Goal: Check status: Check status

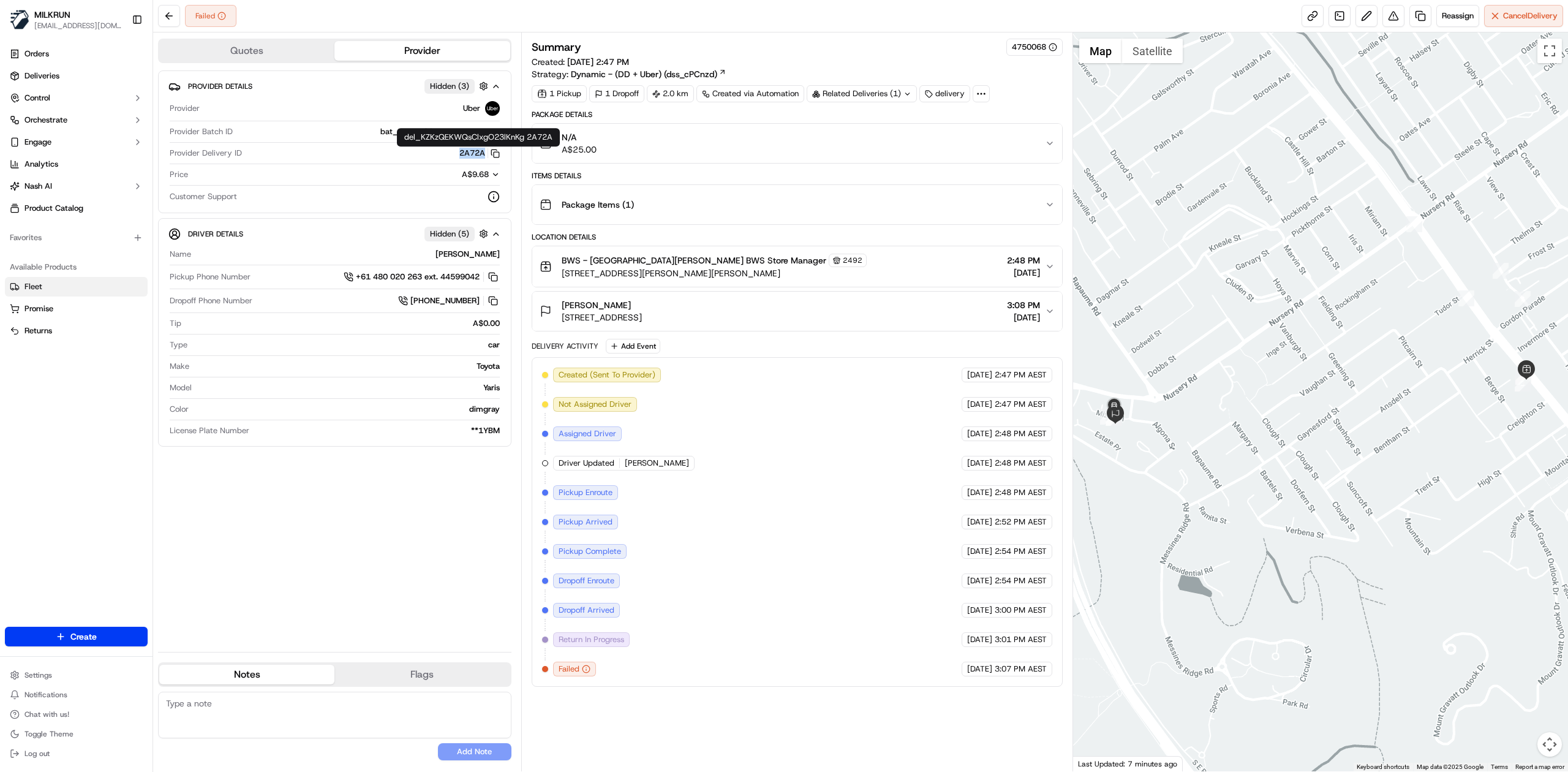
drag, startPoint x: 454, startPoint y: 154, endPoint x: 18, endPoint y: 285, distance: 455.3
click at [486, 156] on div "2A72A Copy del_KZKzQEKWQsClxgO23lKnKg 2A72A" at bounding box center [373, 153] width 253 height 11
copy button "2A72A"
drag, startPoint x: 1552, startPoint y: 52, endPoint x: 1446, endPoint y: 192, distance: 175.6
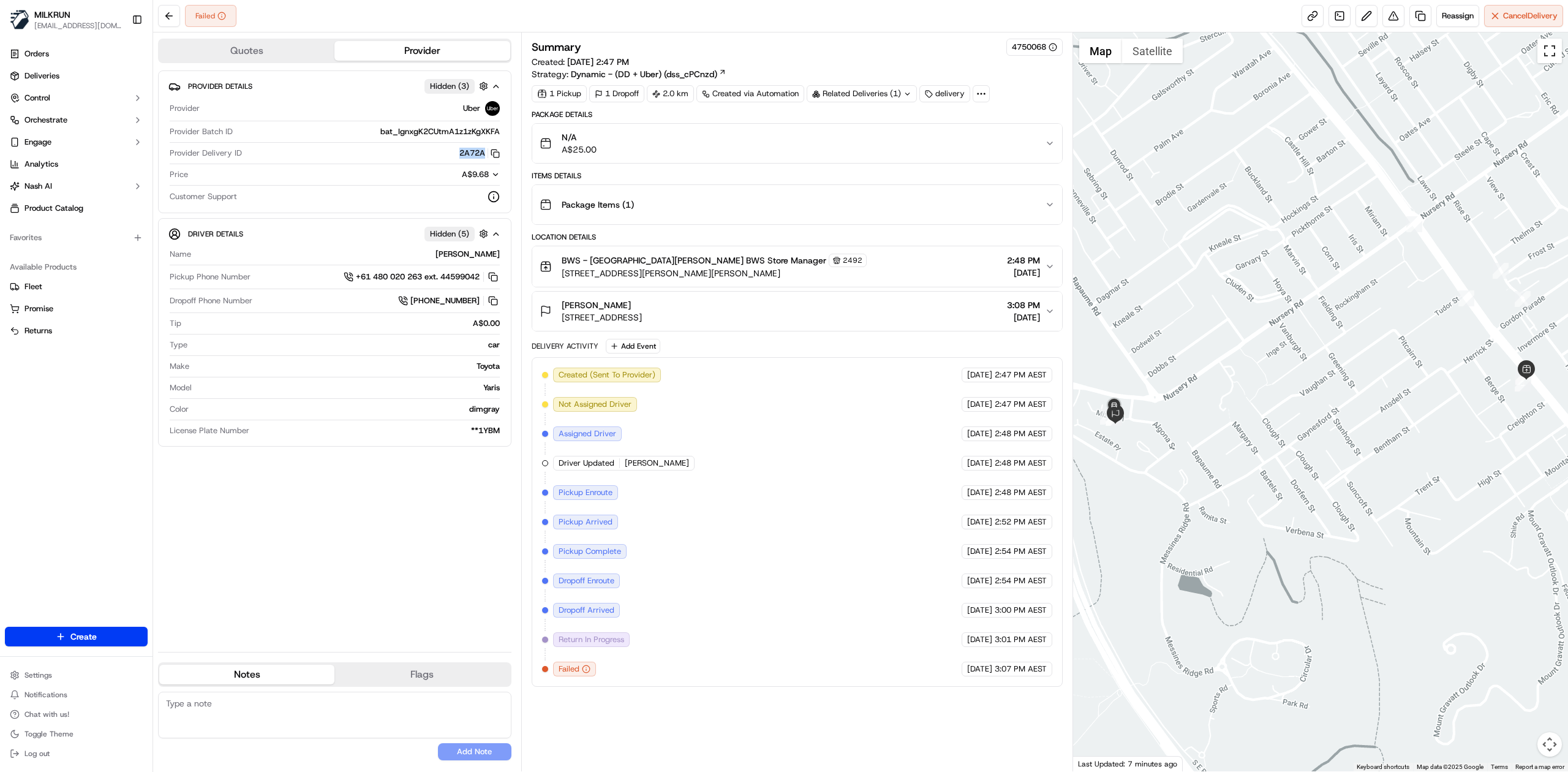
click at [1045, 52] on button "Toggle fullscreen view" at bounding box center [1550, 51] width 24 height 24
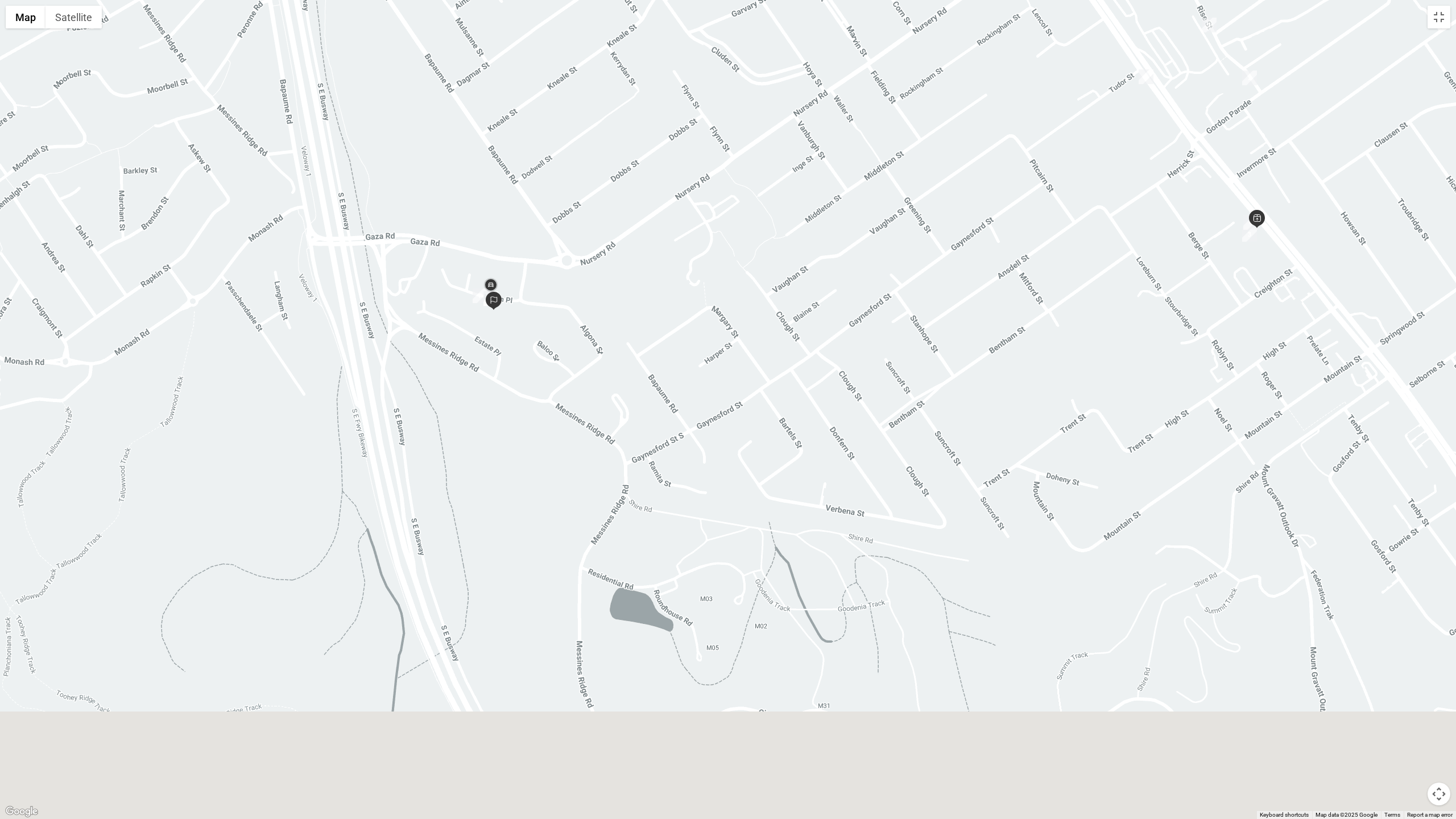
drag, startPoint x: 604, startPoint y: 507, endPoint x: 573, endPoint y: 312, distance: 197.4
click at [573, 312] on div at bounding box center [728, 409] width 1456 height 819
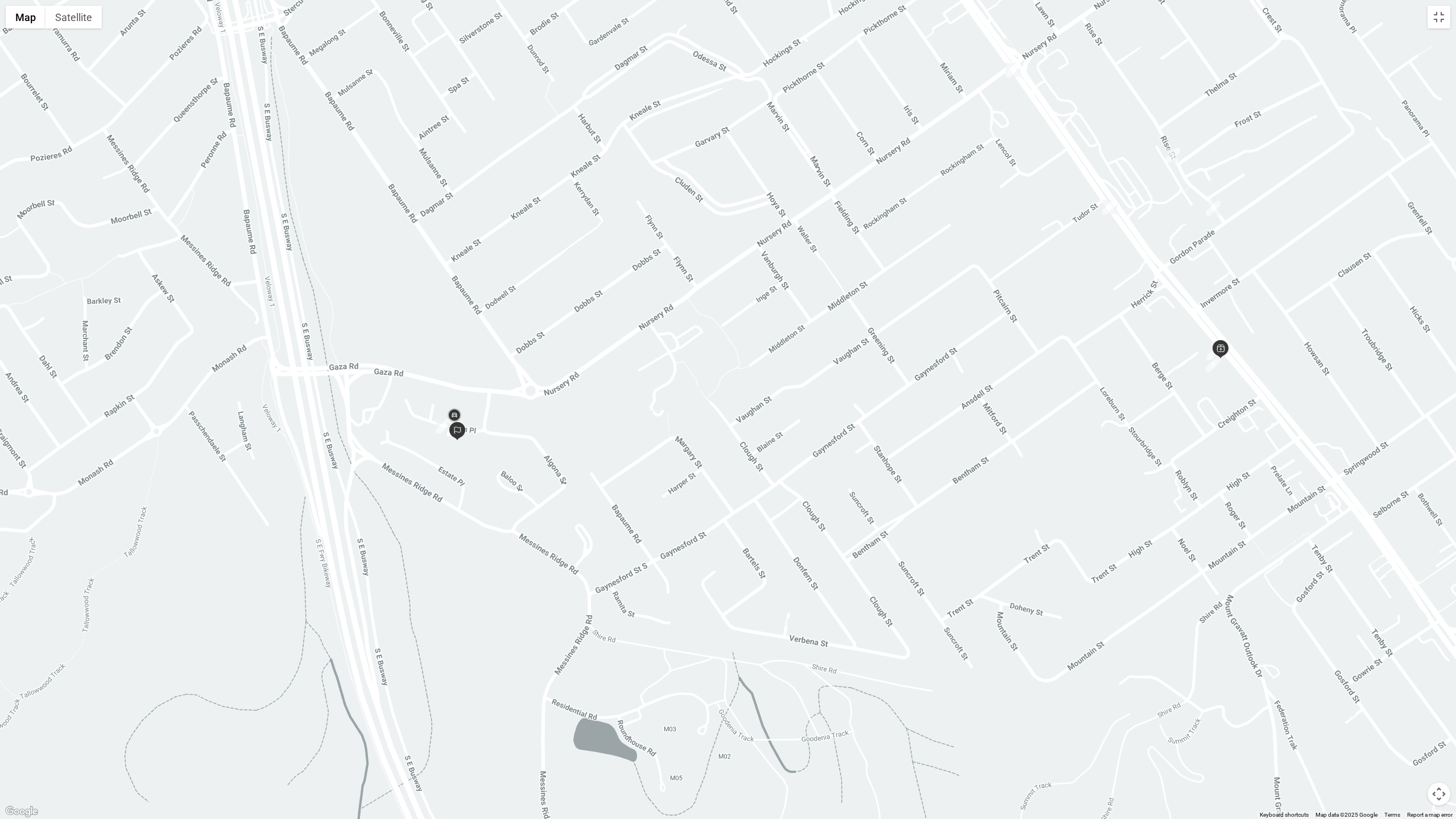
drag, startPoint x: 665, startPoint y: 376, endPoint x: 638, endPoint y: 511, distance: 137.7
click at [638, 443] on div at bounding box center [728, 409] width 1456 height 819
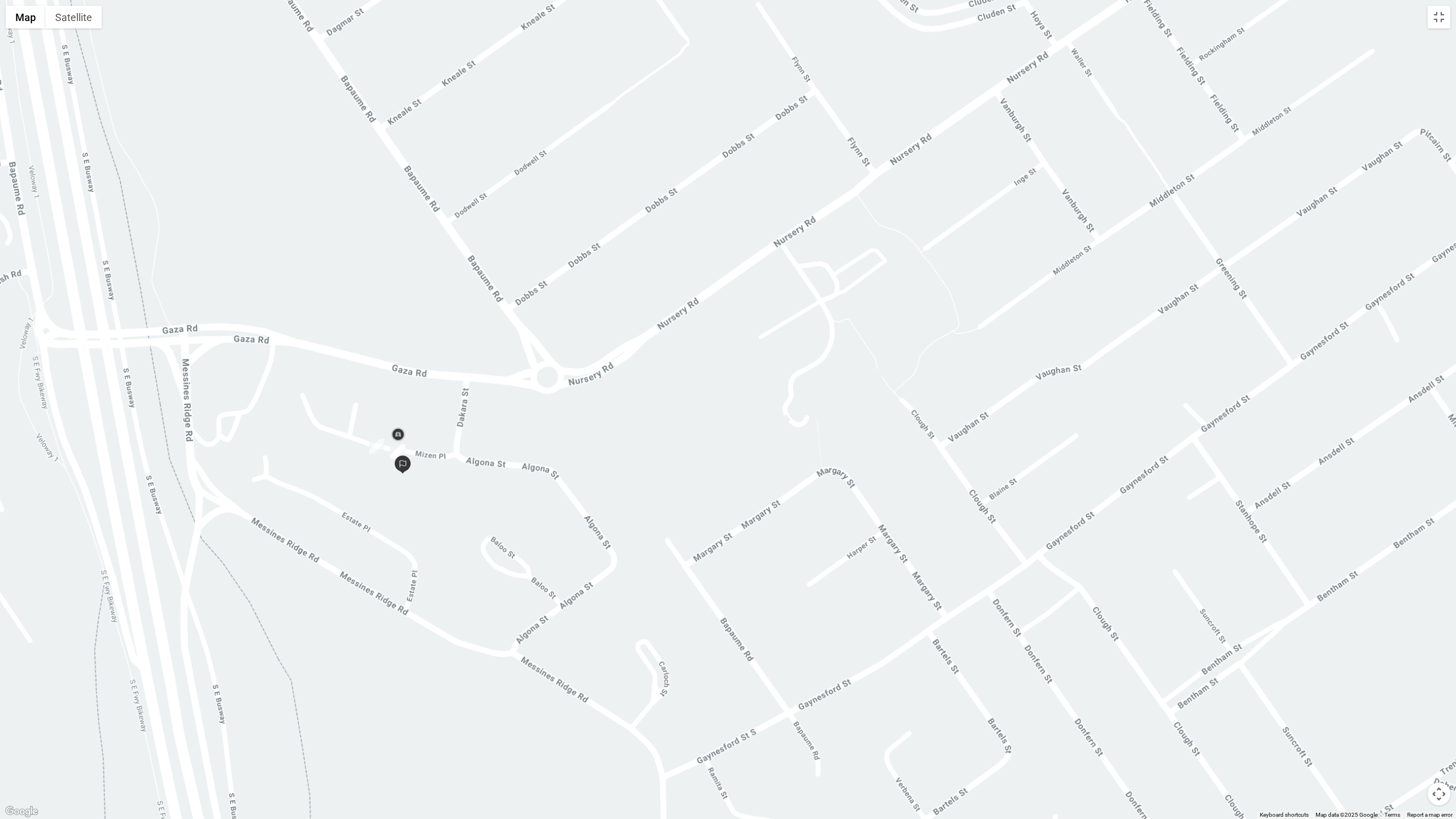
drag, startPoint x: 670, startPoint y: 382, endPoint x: 760, endPoint y: 418, distance: 96.9
click at [760, 418] on div at bounding box center [728, 409] width 1456 height 819
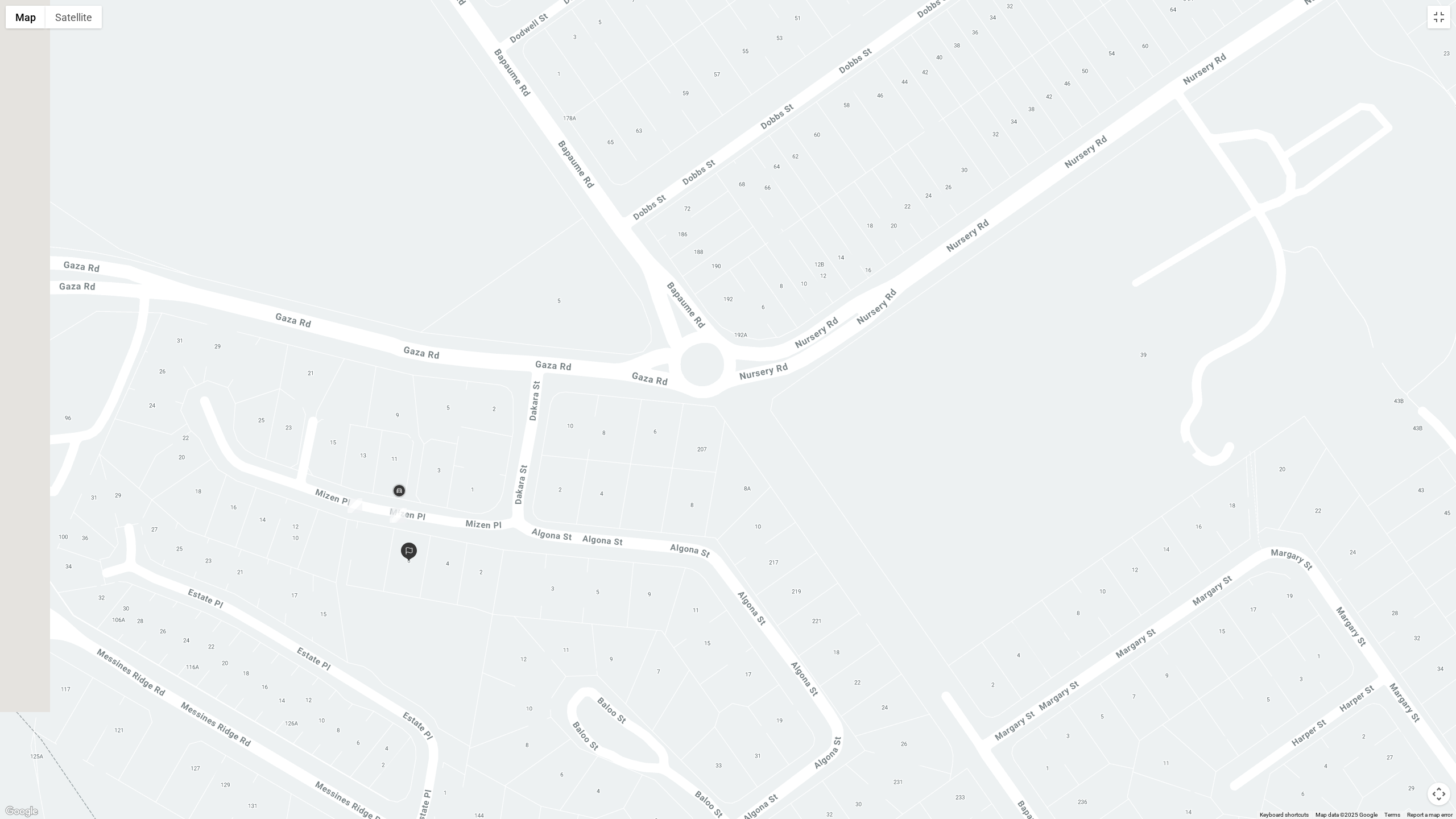
drag, startPoint x: 360, startPoint y: 365, endPoint x: 733, endPoint y: 395, distance: 374.2
click at [733, 395] on div at bounding box center [728, 409] width 1456 height 819
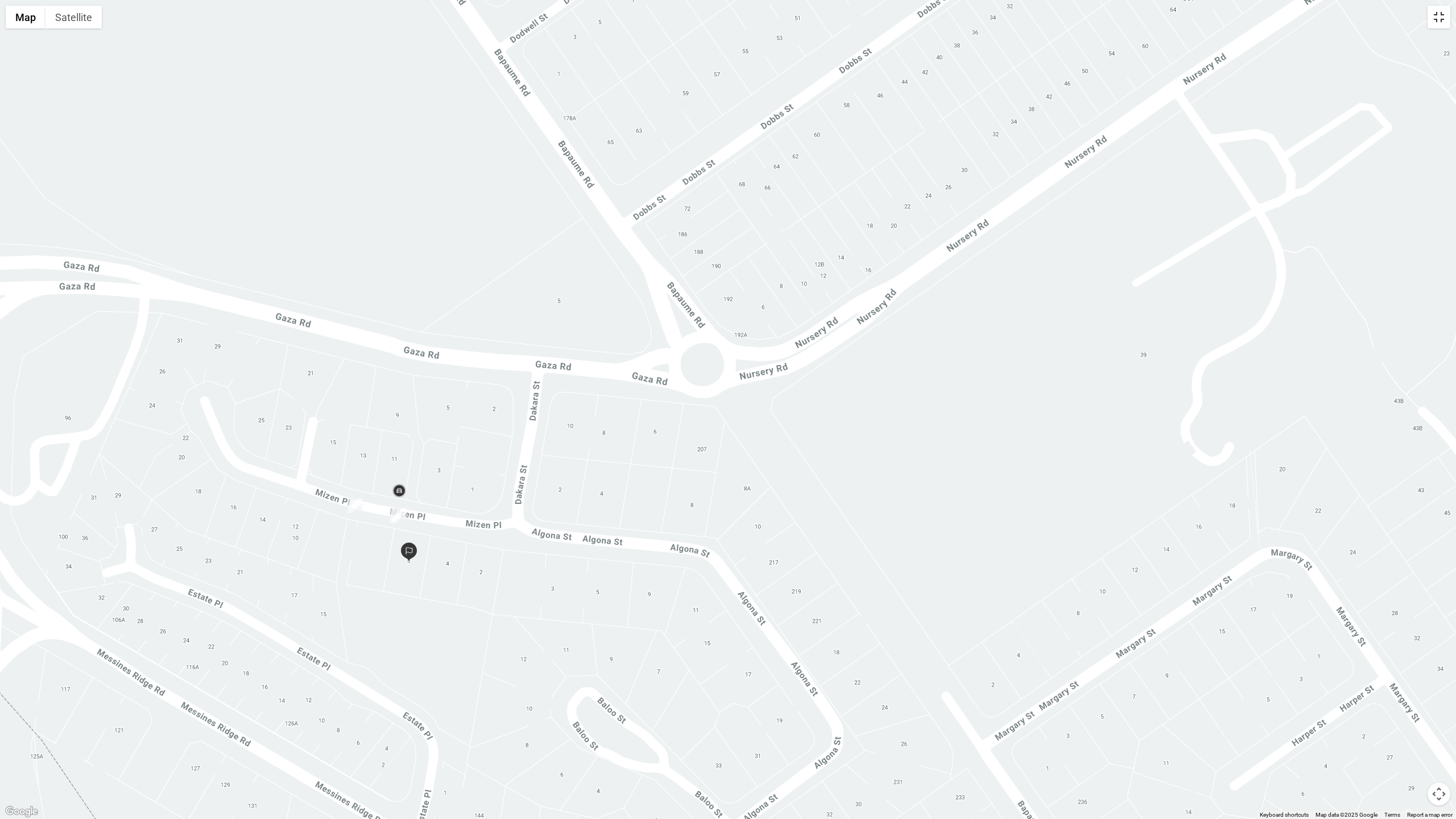
click at [971, 18] on button "Toggle fullscreen view" at bounding box center [1439, 16] width 23 height 23
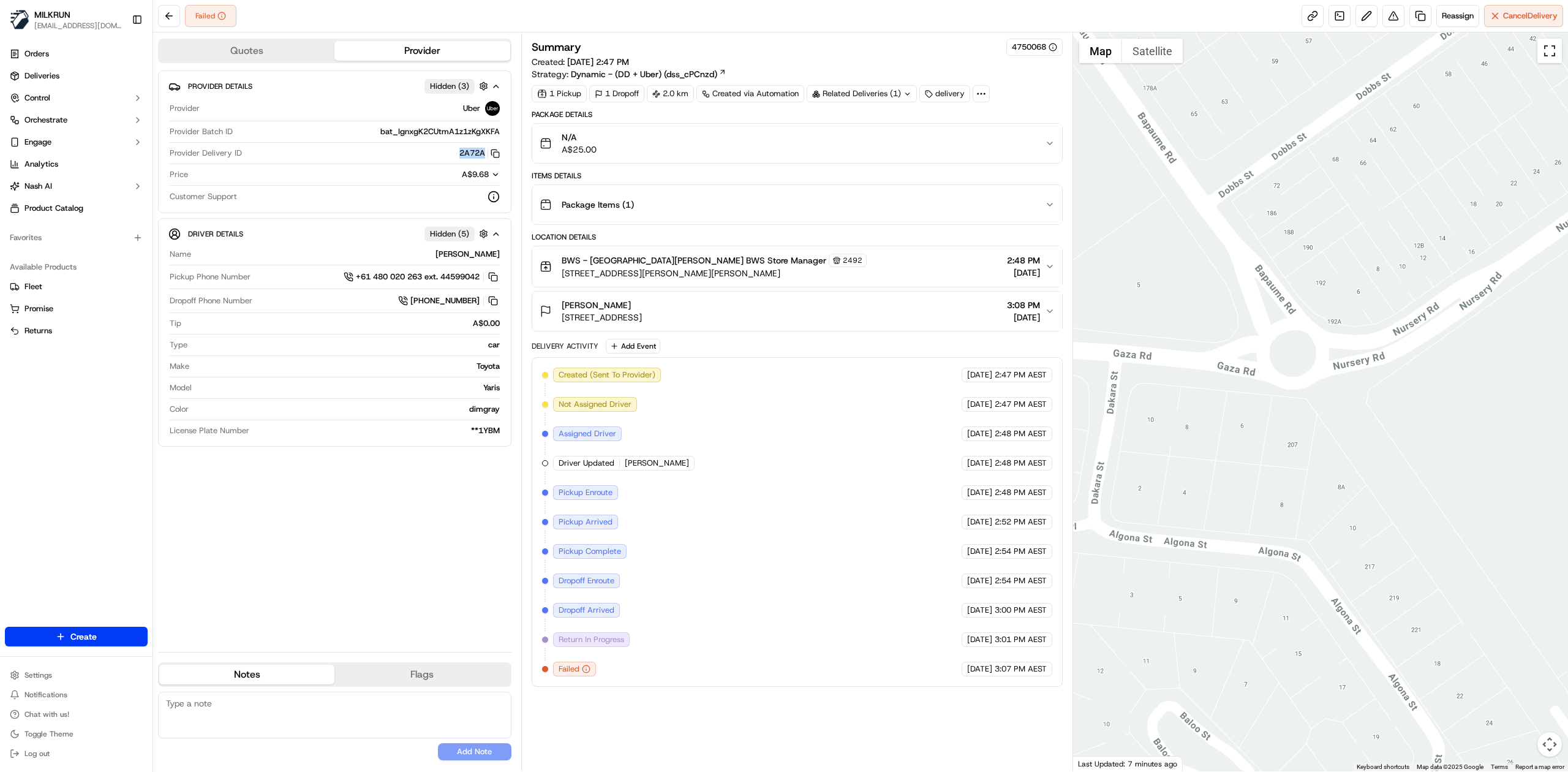
click at [1045, 52] on button "Toggle fullscreen view" at bounding box center [1550, 51] width 24 height 24
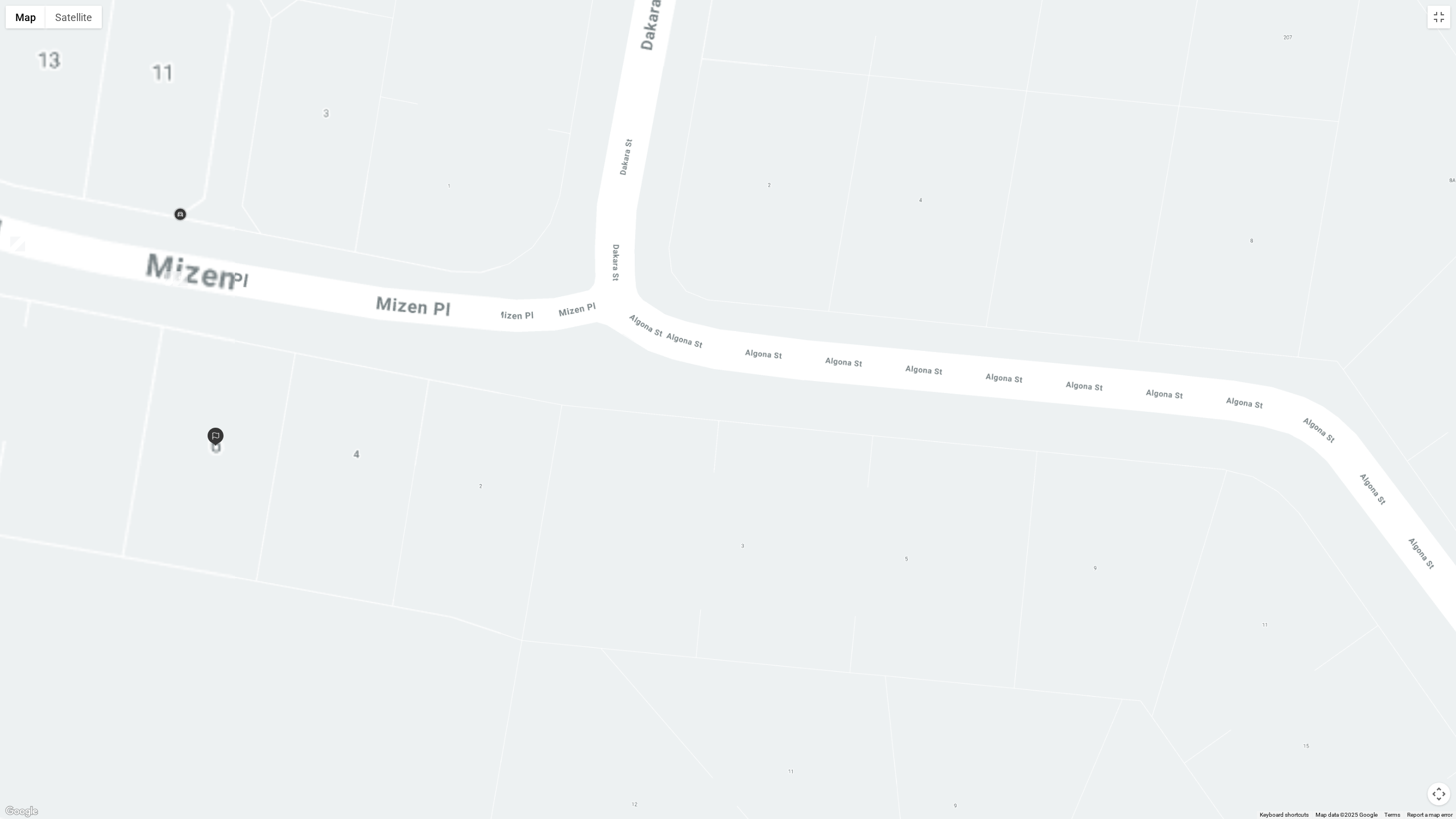
drag, startPoint x: 586, startPoint y: 495, endPoint x: 1062, endPoint y: 529, distance: 477.2
click at [971, 443] on div at bounding box center [728, 409] width 1456 height 819
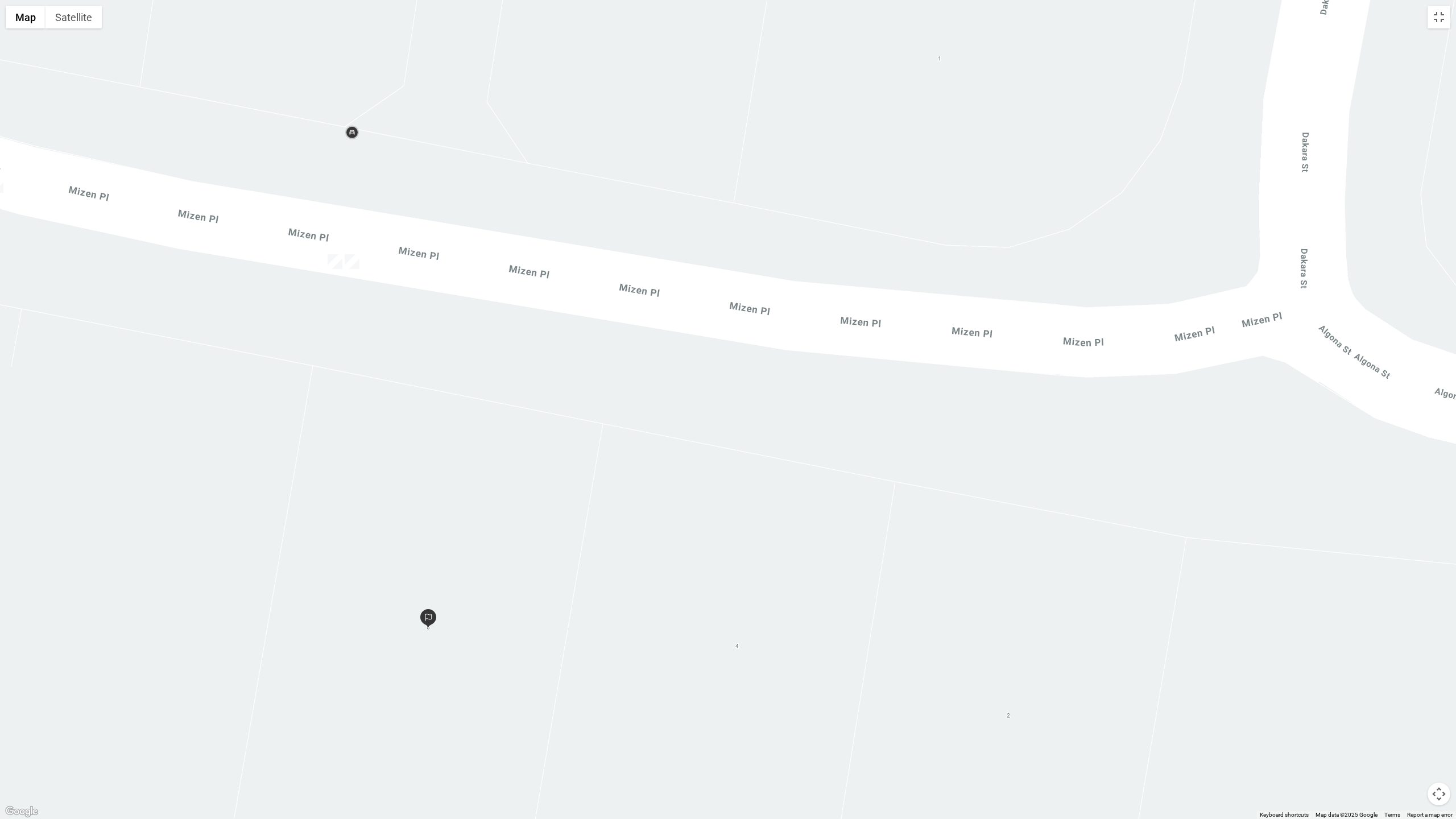
drag, startPoint x: 1120, startPoint y: 594, endPoint x: 1455, endPoint y: 606, distance: 335.2
click at [971, 443] on div at bounding box center [728, 409] width 1456 height 819
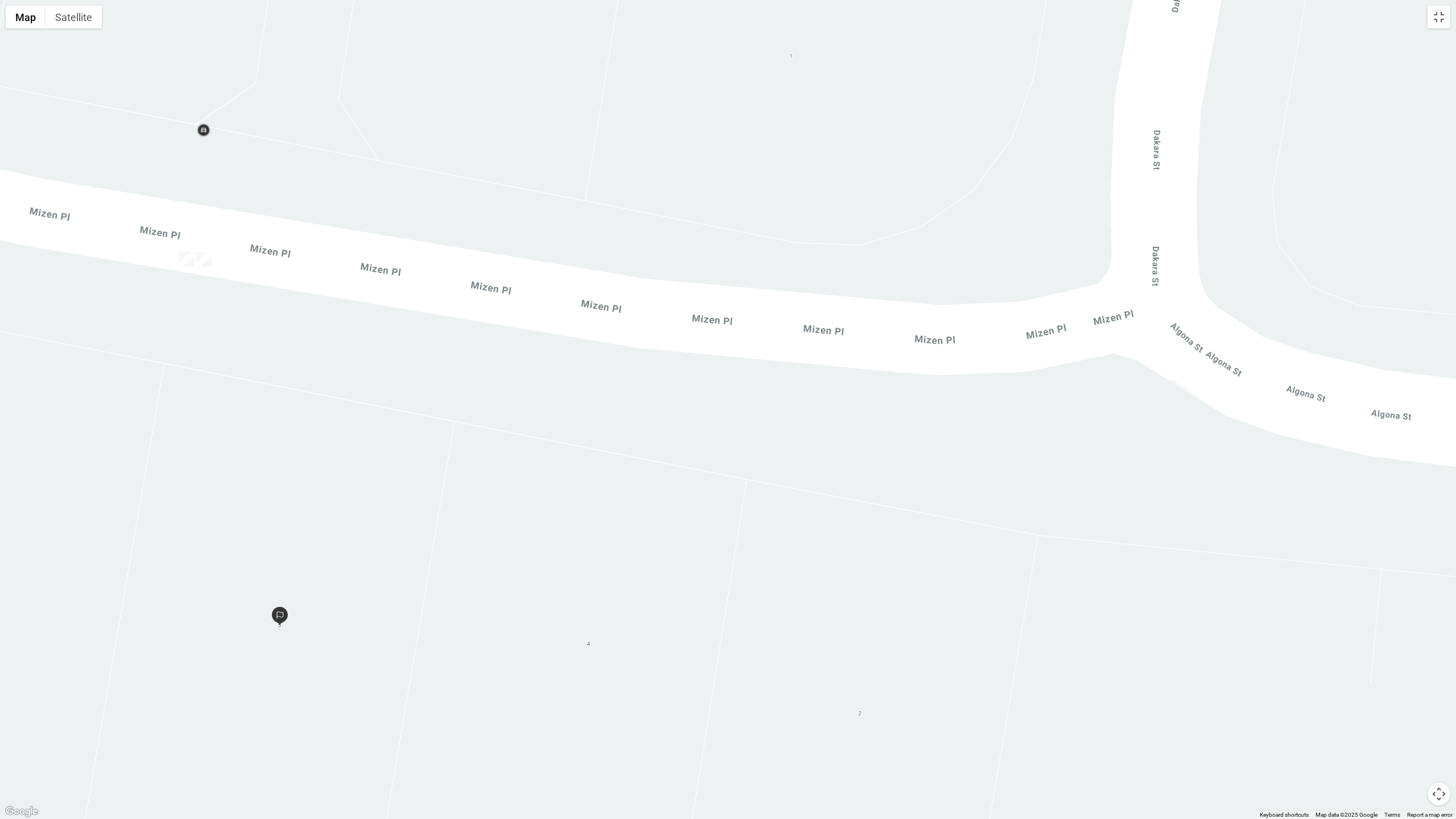
drag, startPoint x: 1124, startPoint y: 540, endPoint x: 1024, endPoint y: 540, distance: 100.0
click at [971, 443] on div at bounding box center [728, 409] width 1456 height 819
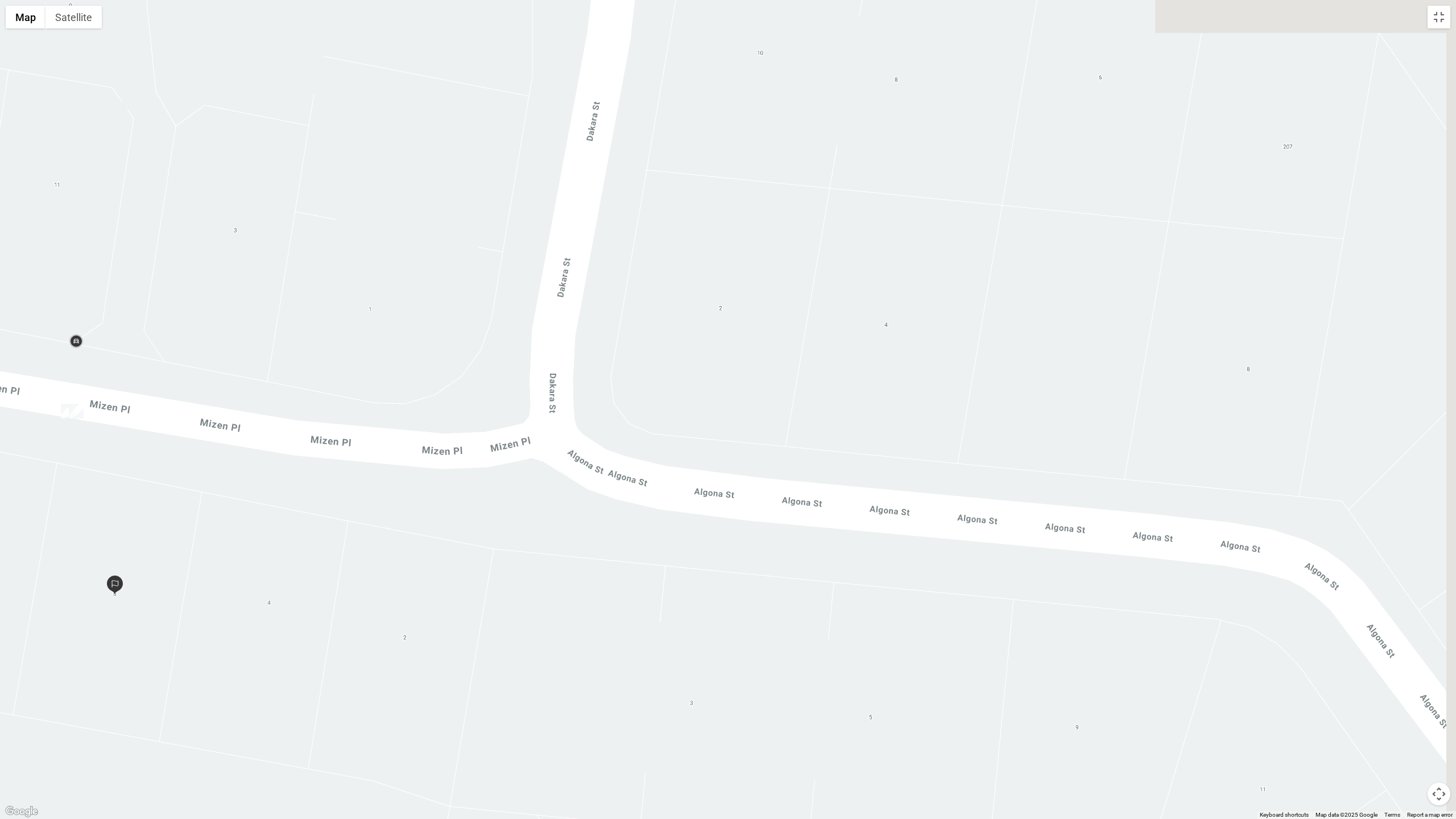
drag, startPoint x: 1143, startPoint y: 452, endPoint x: 873, endPoint y: 420, distance: 271.9
click at [619, 443] on div at bounding box center [728, 409] width 1456 height 819
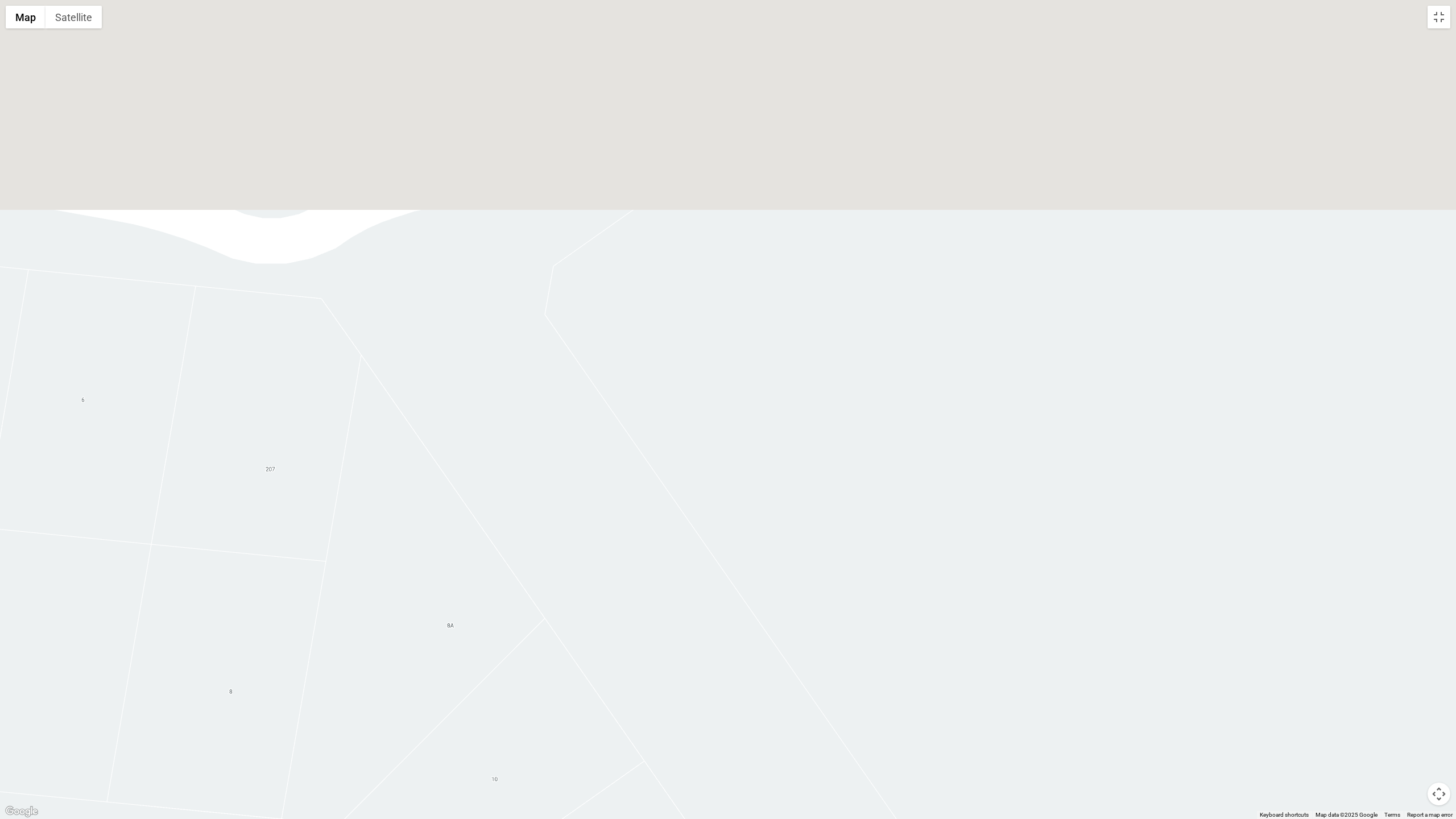
drag, startPoint x: 897, startPoint y: 419, endPoint x: 690, endPoint y: 790, distance: 424.8
click at [690, 443] on div at bounding box center [728, 409] width 1456 height 819
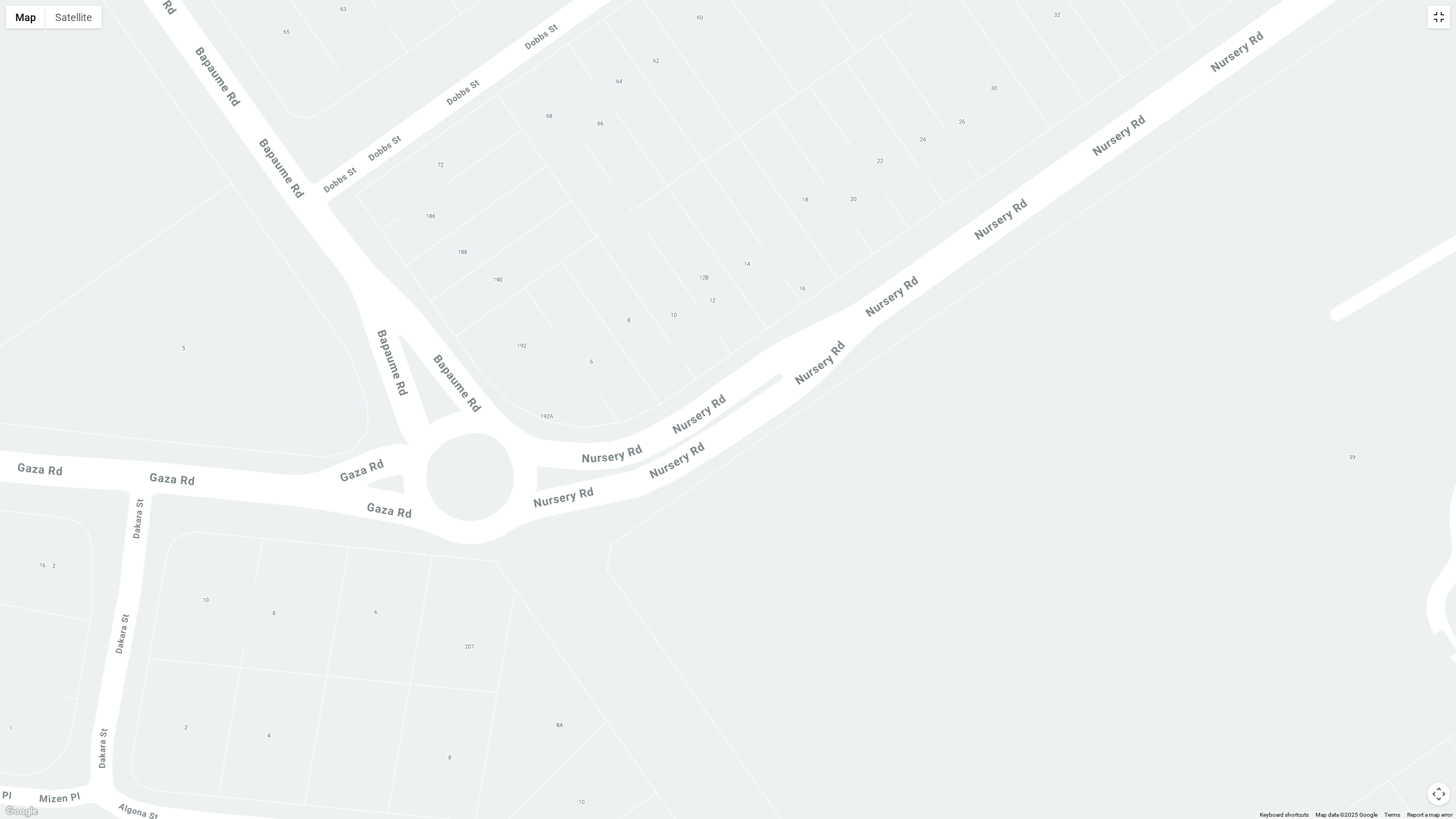
drag, startPoint x: 1438, startPoint y: 14, endPoint x: 1383, endPoint y: 21, distance: 55.4
click at [971, 16] on button "Toggle fullscreen view" at bounding box center [1439, 16] width 23 height 23
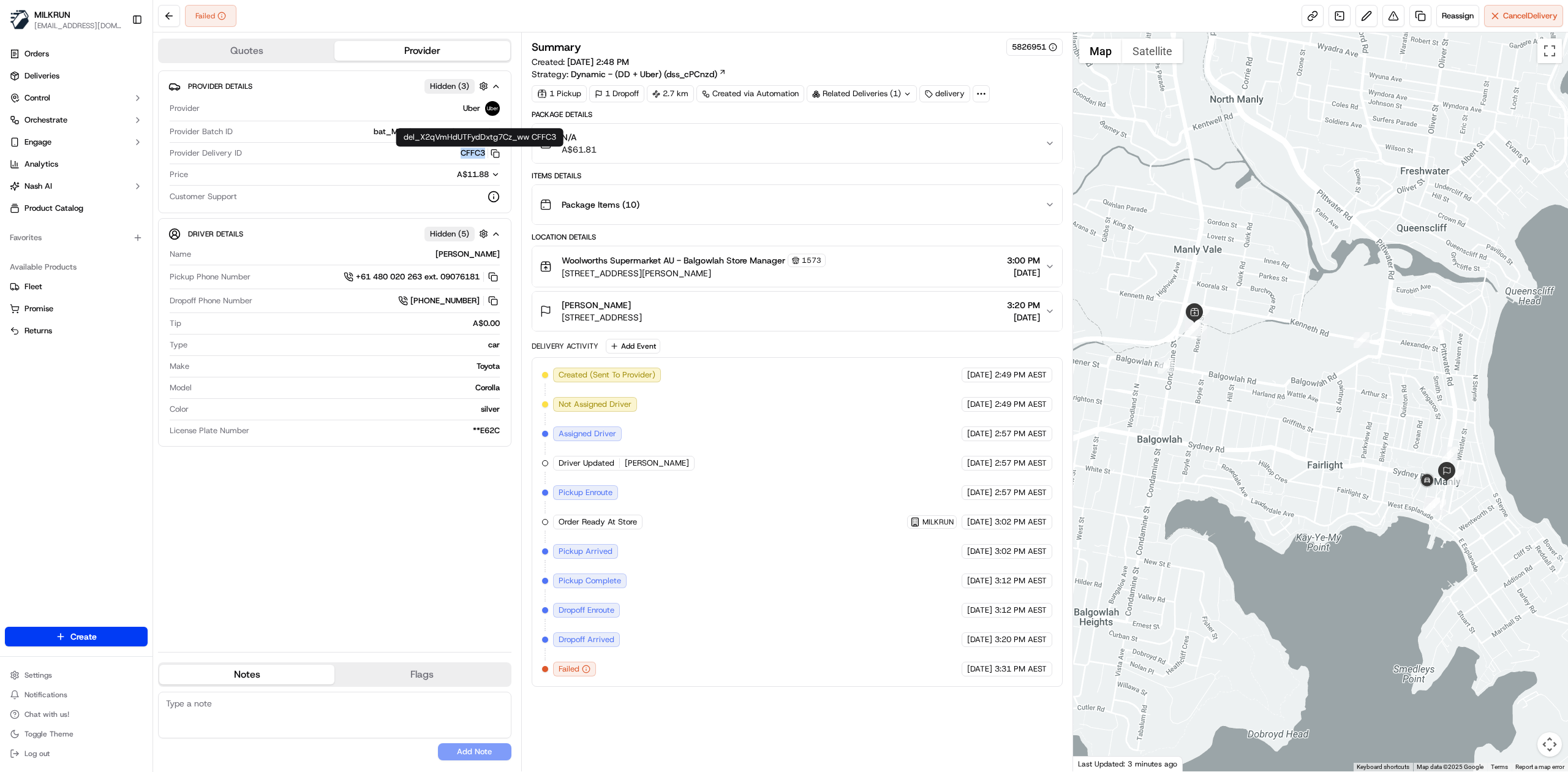
drag, startPoint x: 452, startPoint y: 156, endPoint x: 468, endPoint y: 158, distance: 16.1
click at [483, 155] on div "CFFC3 Copy del_X2qVmHdUTFydDxtg7Cz_ww CFFC3" at bounding box center [373, 153] width 253 height 11
copy button "CFFC3"
drag, startPoint x: 1544, startPoint y: 53, endPoint x: 1544, endPoint y: 124, distance: 71.0
click at [1045, 53] on button "Toggle fullscreen view" at bounding box center [1550, 51] width 24 height 24
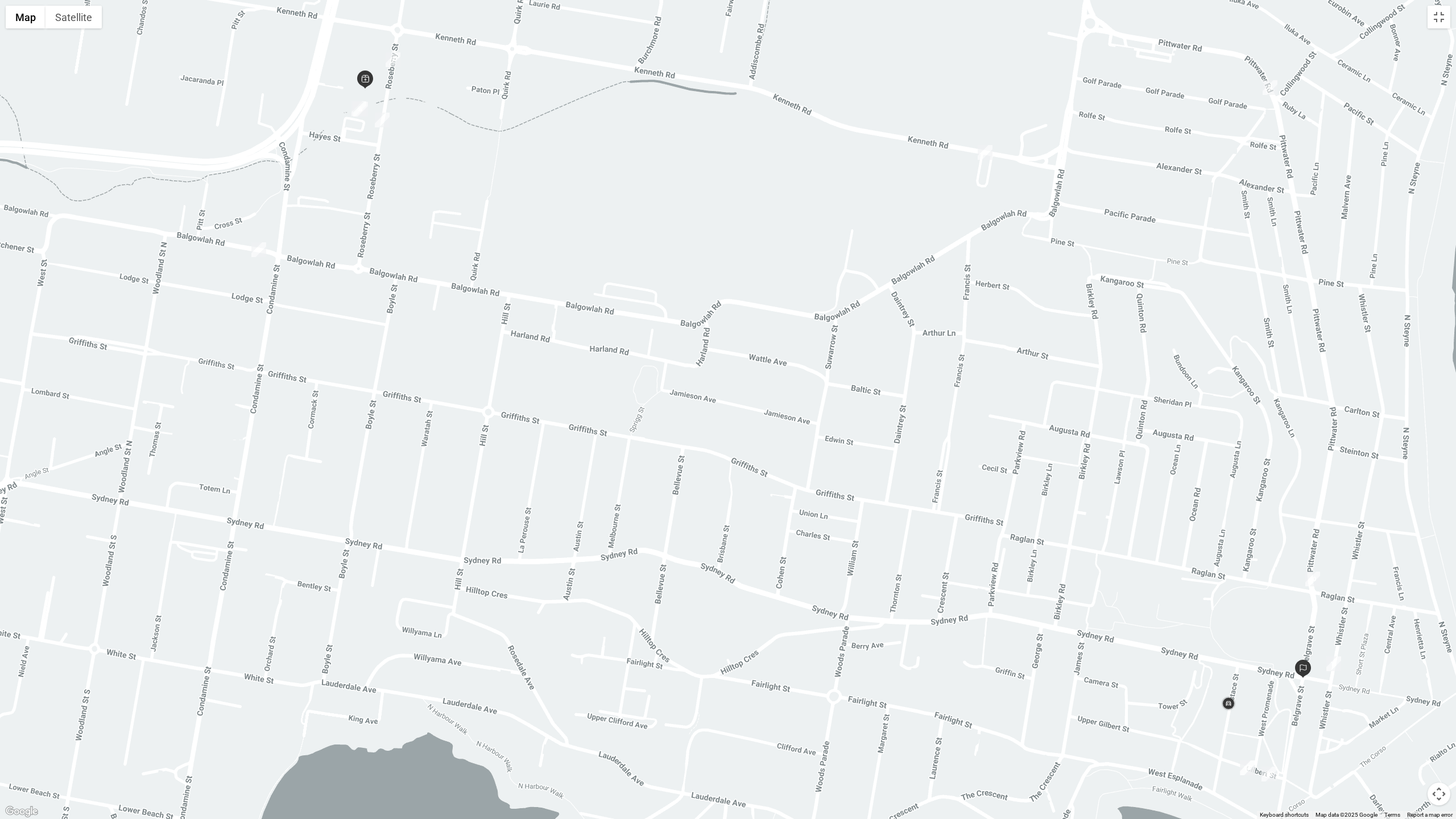
drag, startPoint x: 774, startPoint y: 513, endPoint x: 758, endPoint y: 610, distance: 98.3
click at [758, 443] on div at bounding box center [728, 409] width 1456 height 819
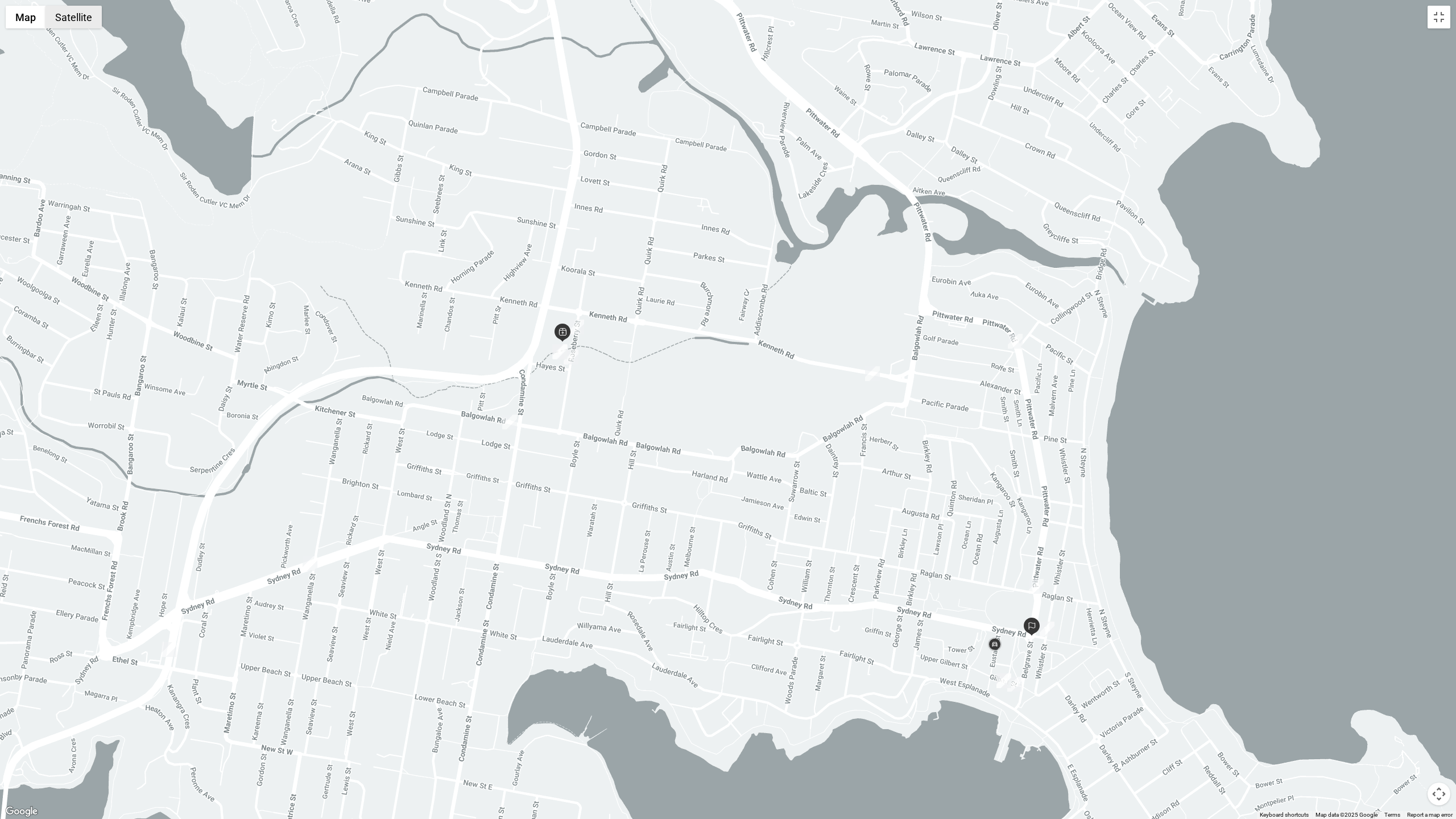
click at [95, 27] on button "Satellite" at bounding box center [74, 16] width 56 height 23
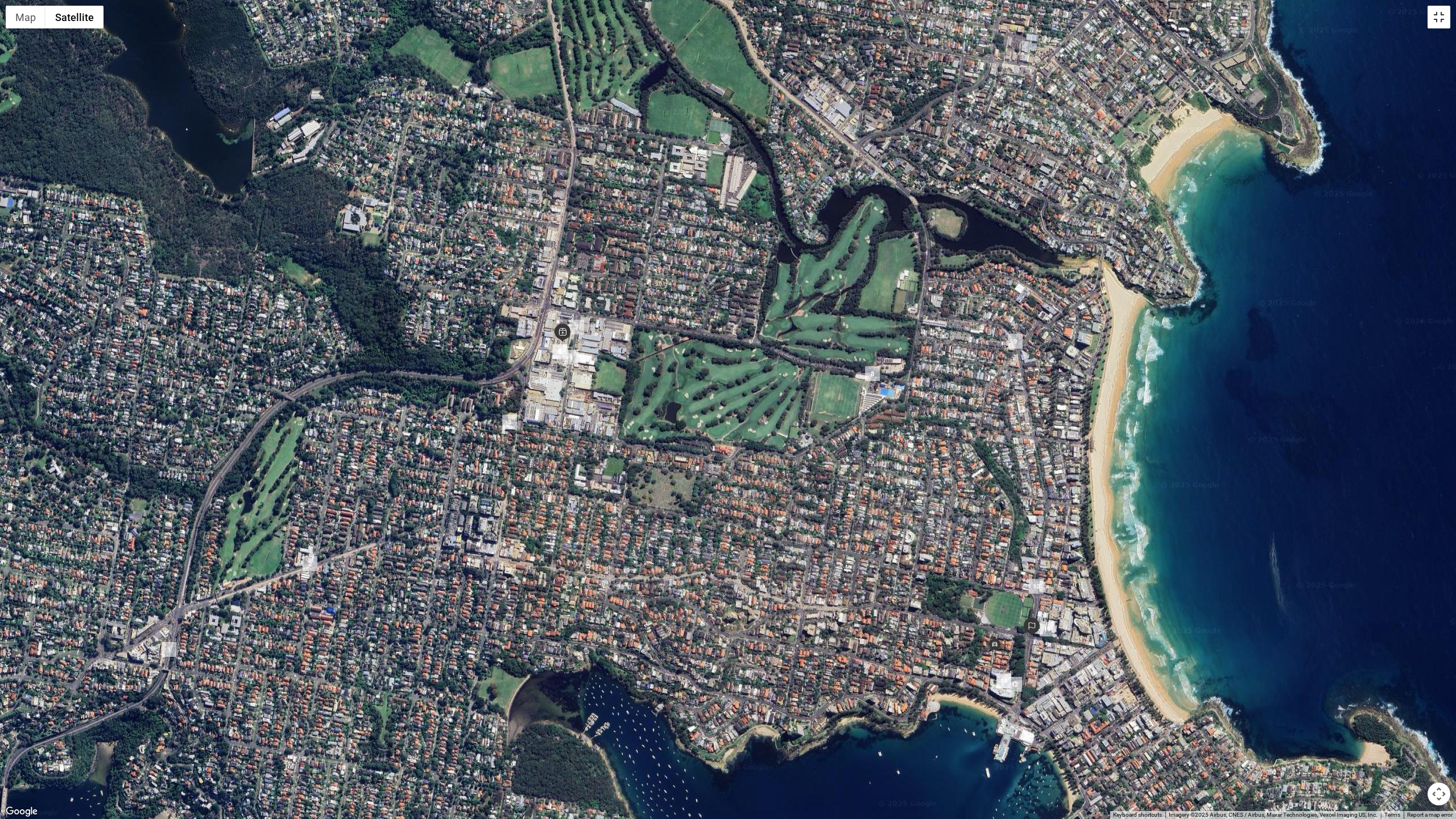
click at [971, 12] on button "Toggle fullscreen view" at bounding box center [1439, 16] width 23 height 23
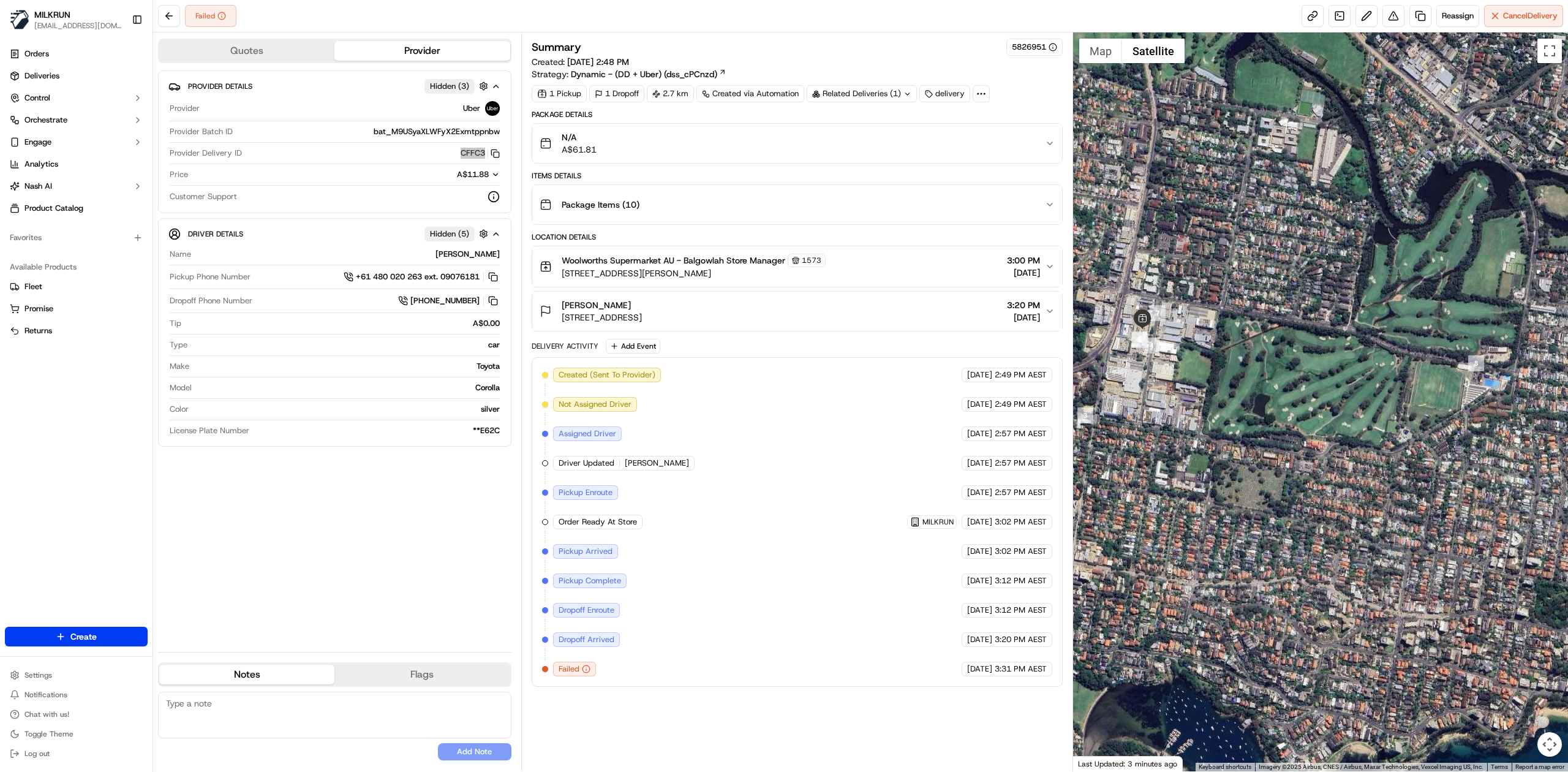
click at [1045, 64] on div at bounding box center [1320, 401] width 496 height 739
click at [1045, 61] on button "Toggle fullscreen view" at bounding box center [1550, 51] width 24 height 24
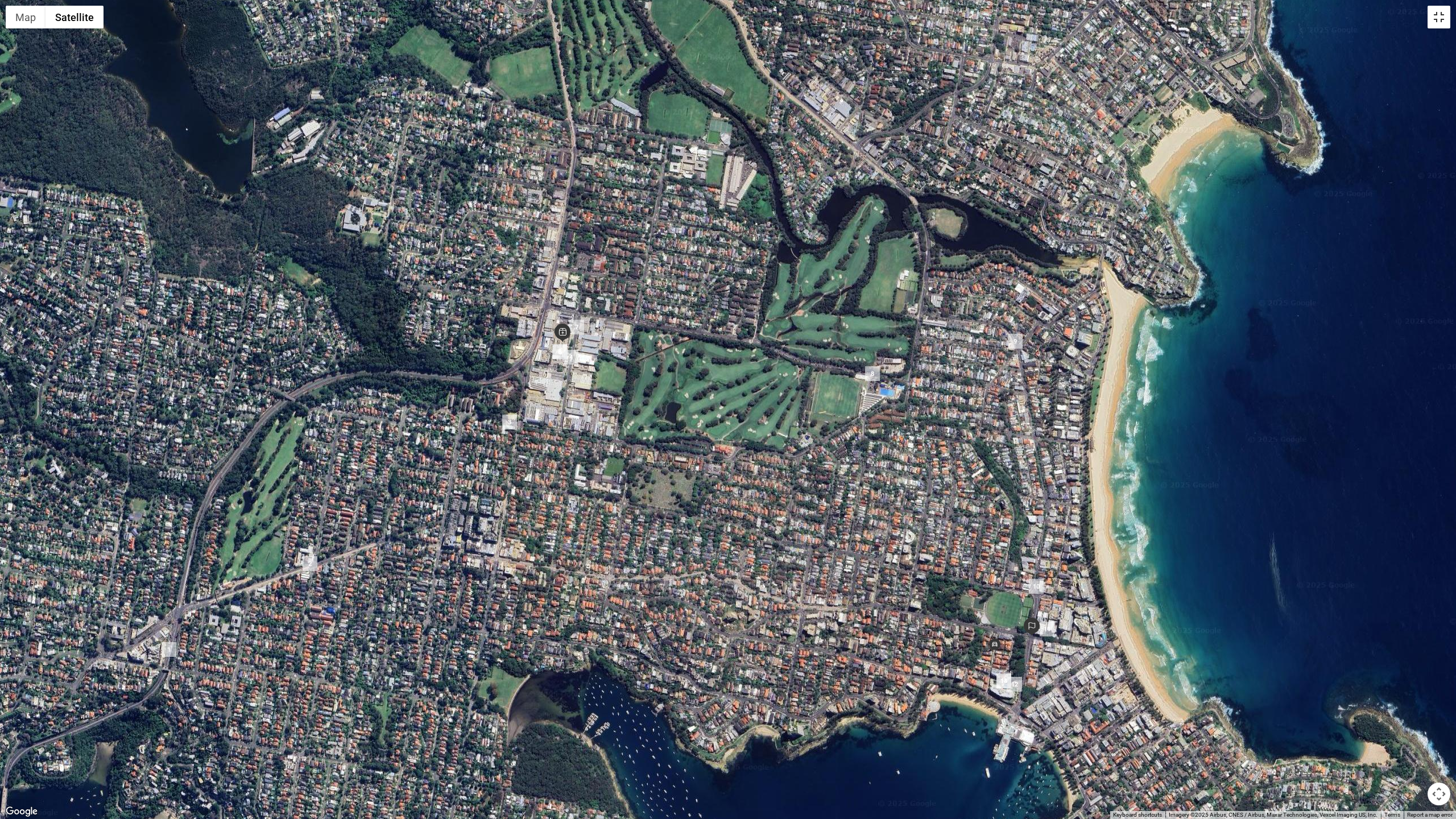
click at [971, 15] on button "Toggle fullscreen view" at bounding box center [1439, 16] width 23 height 23
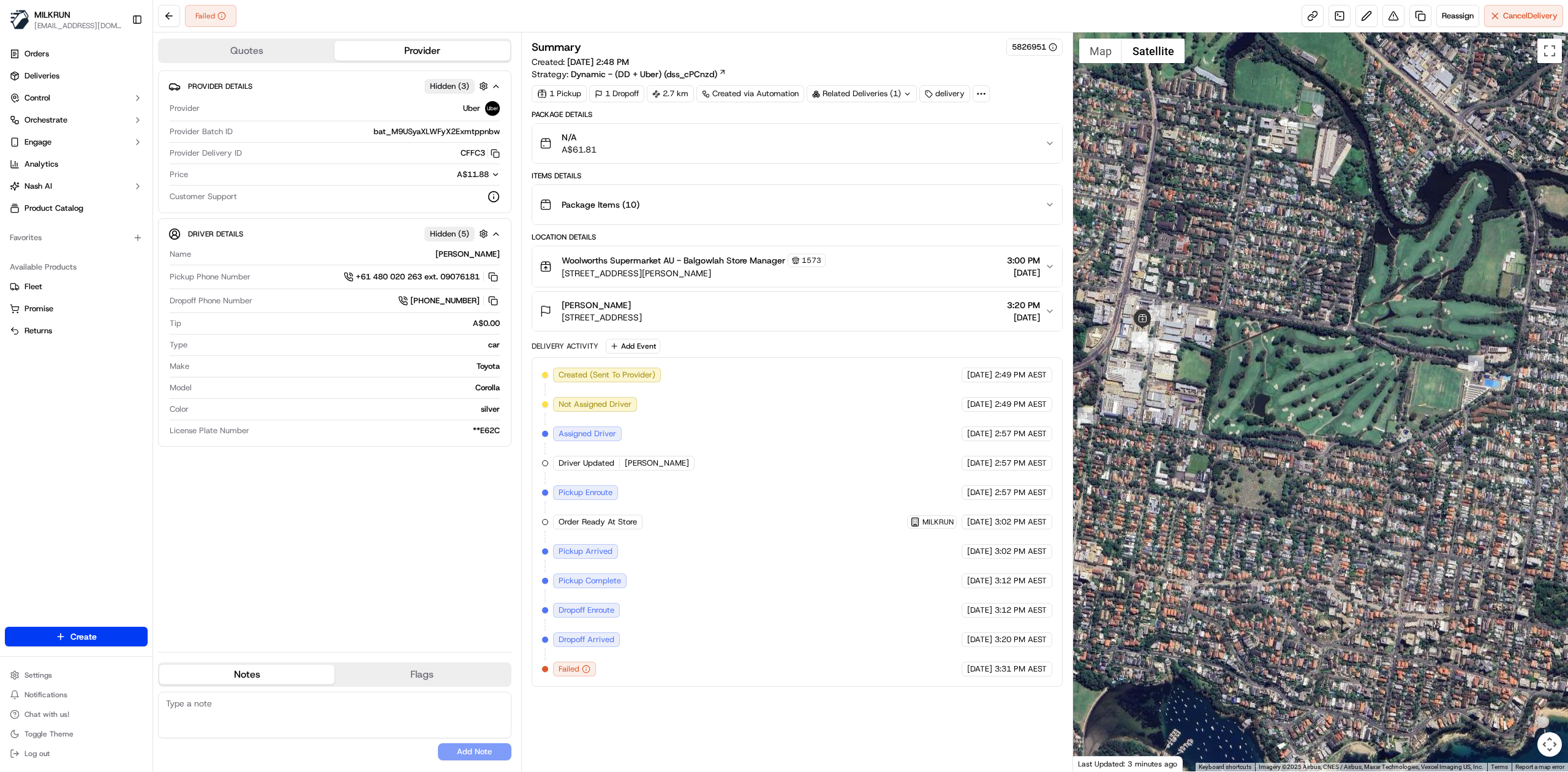
click at [785, 143] on div "N/A A$61.81" at bounding box center [793, 143] width 506 height 24
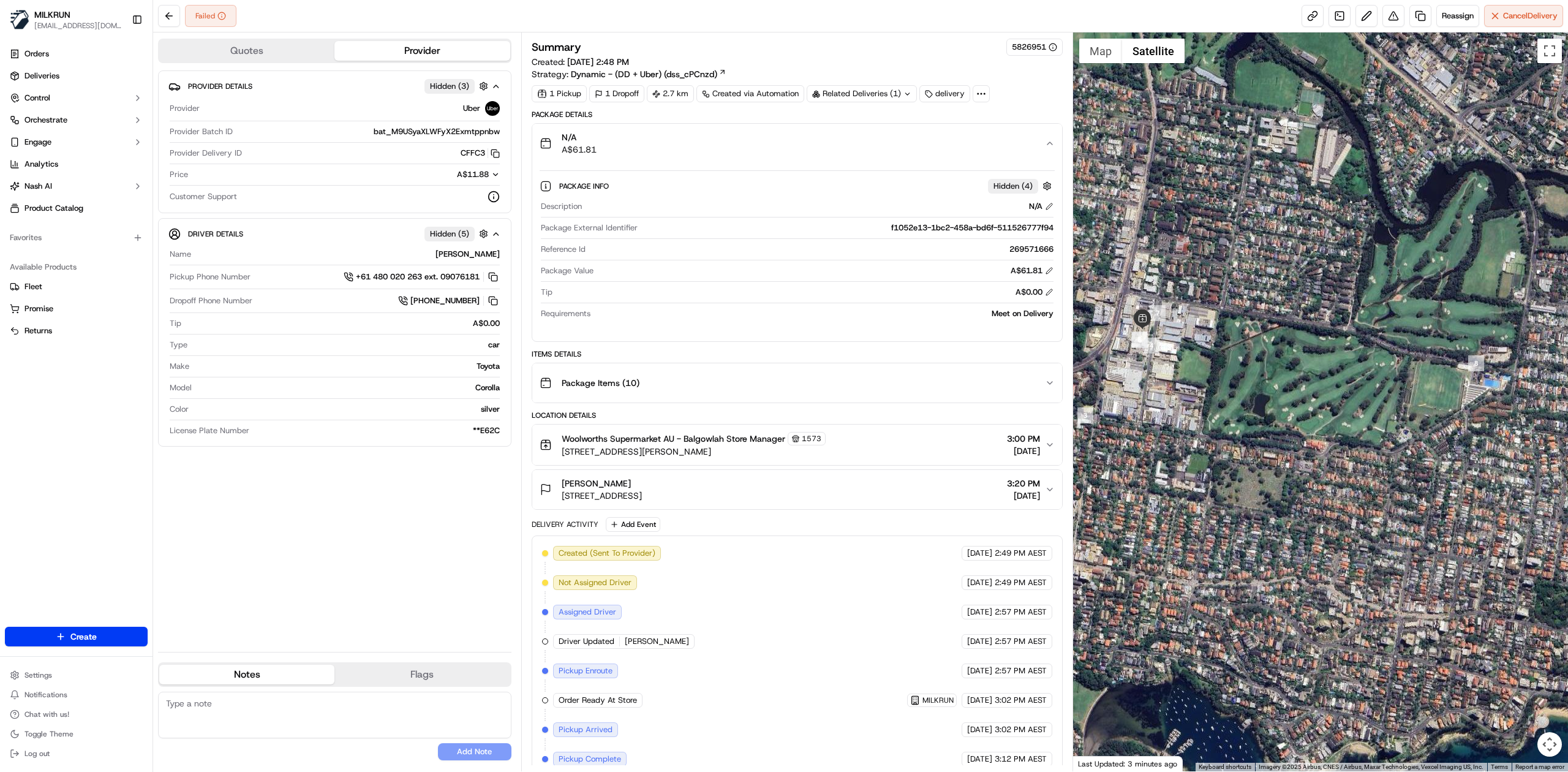
click at [785, 143] on div "N/A A$61.81" at bounding box center [793, 143] width 506 height 24
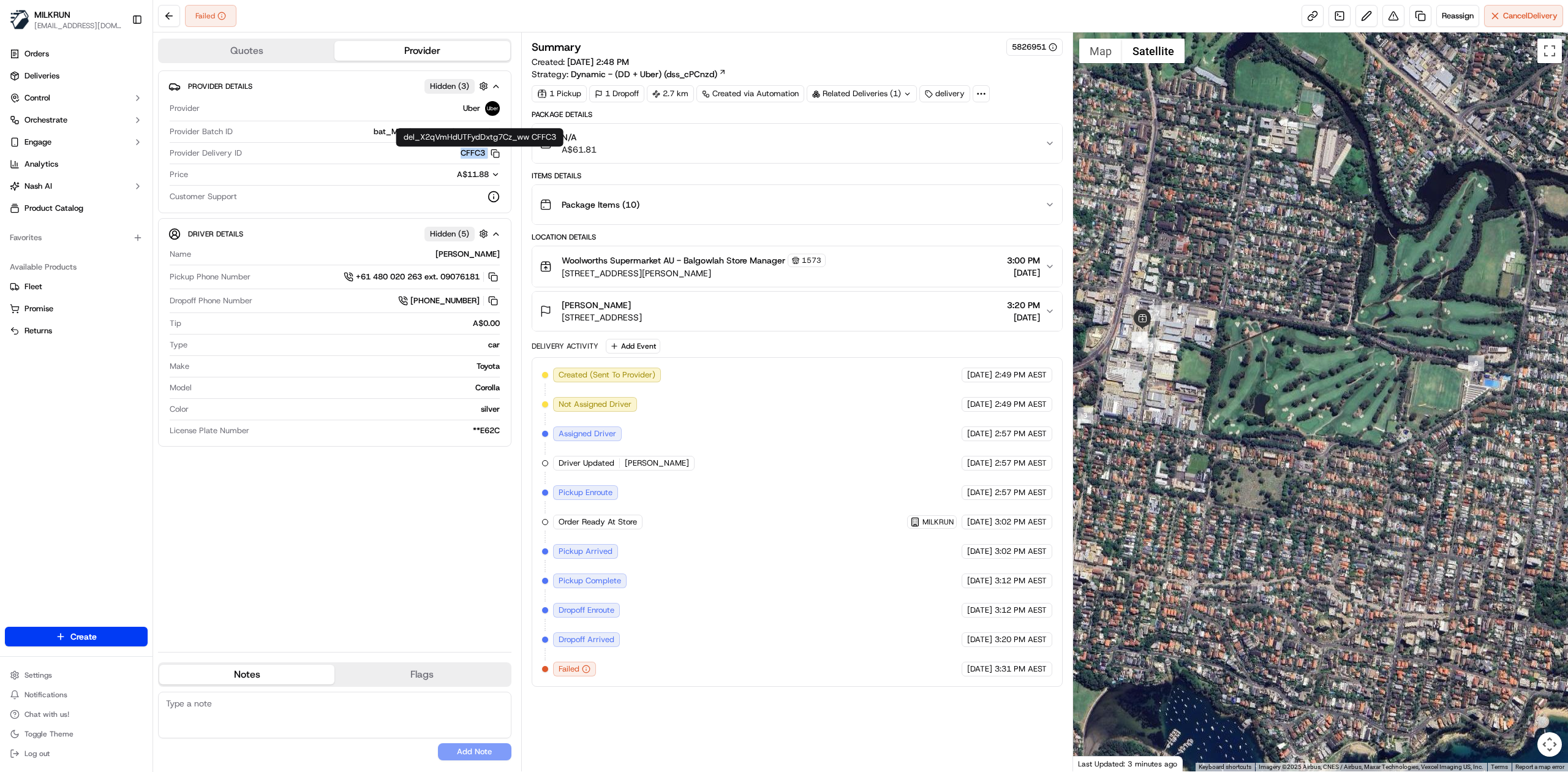
drag, startPoint x: 454, startPoint y: 157, endPoint x: 481, endPoint y: 160, distance: 27.2
click at [481, 160] on div "Provider Delivery ID CFFC3 Copy del_X2qVmHdUTFydDxtg7Cz_ww CFFC3" at bounding box center [334, 156] width 330 height 16
copy button "CFFC3 Copy del_X2qVmHdUTFydDxtg7Cz_ww CFFC3"
click at [1045, 55] on button "Toggle fullscreen view" at bounding box center [1550, 51] width 24 height 24
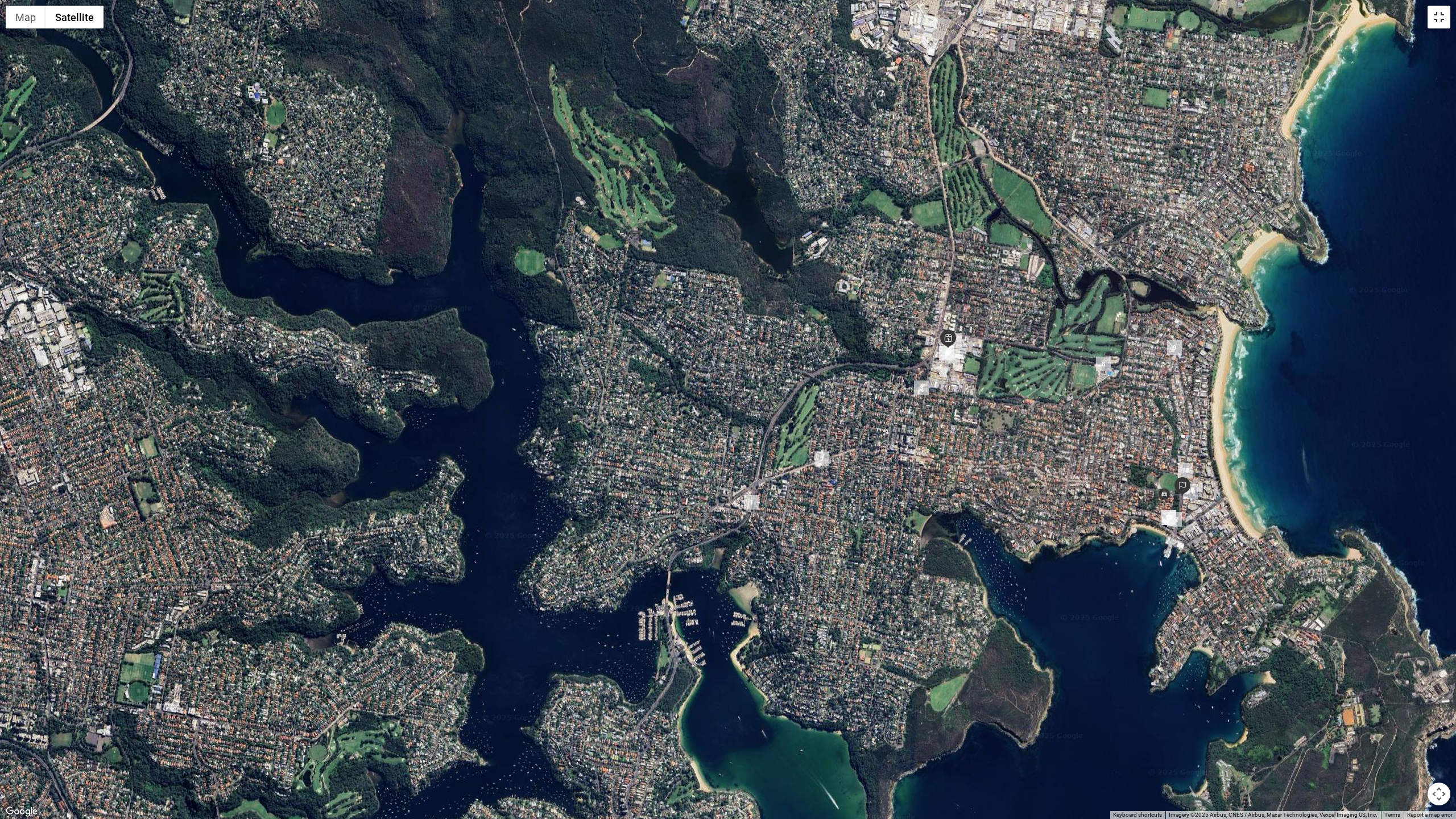
click at [971, 21] on button "Toggle fullscreen view" at bounding box center [1439, 16] width 23 height 23
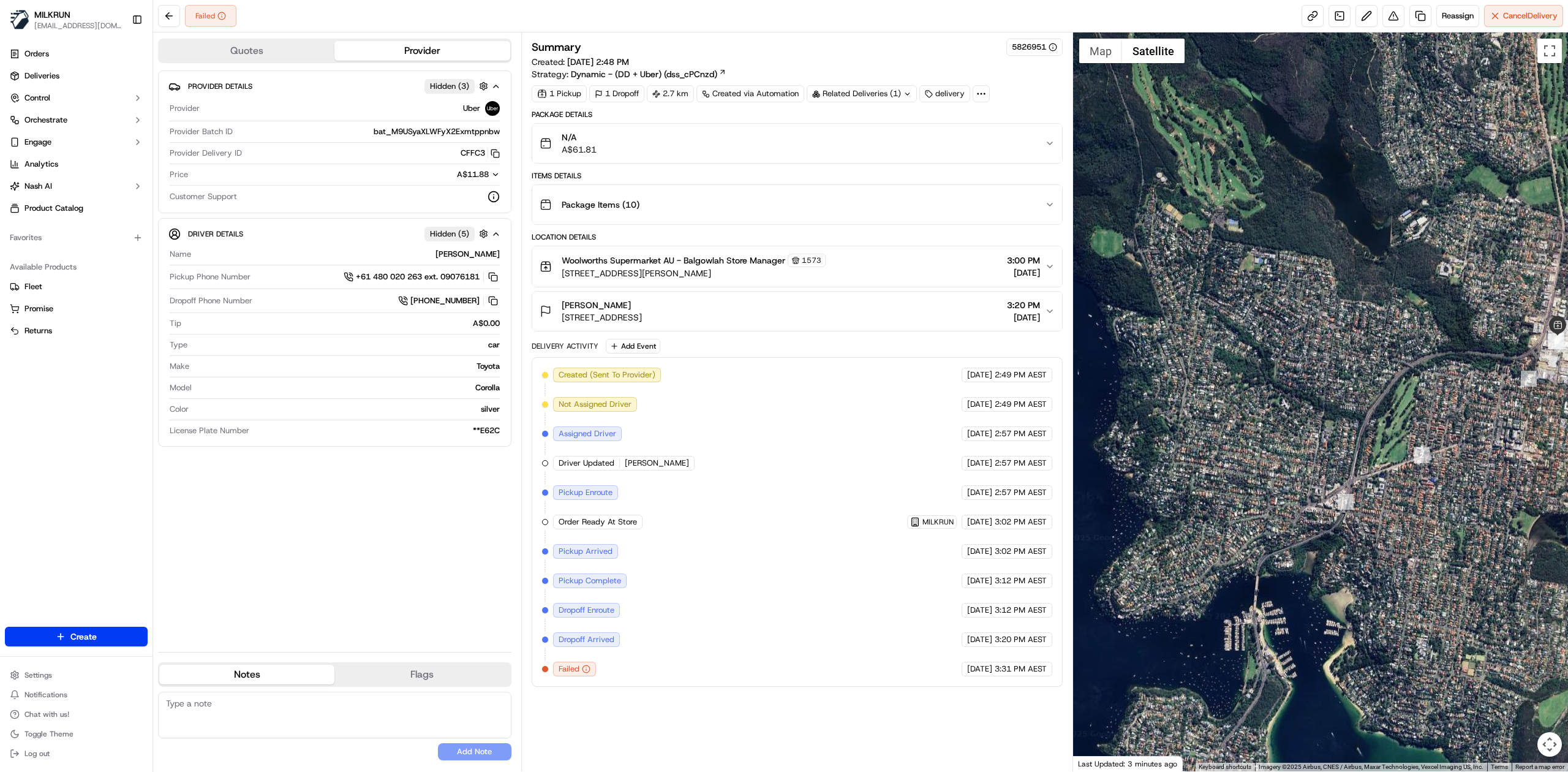
click at [785, 16] on div "Failed Reassign Cancel Delivery" at bounding box center [860, 16] width 1415 height 32
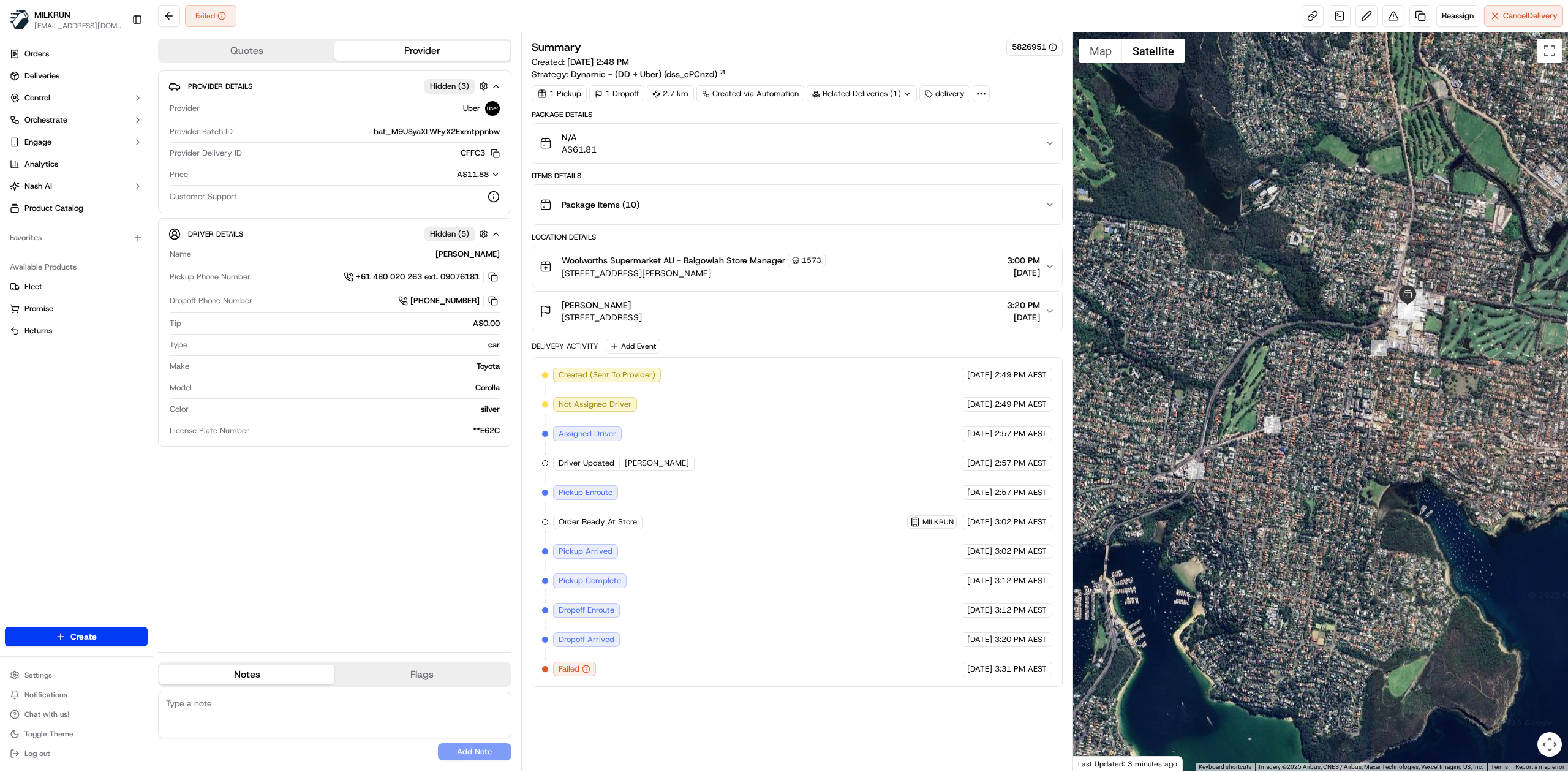
drag, startPoint x: 1357, startPoint y: 402, endPoint x: 1200, endPoint y: 371, distance: 160.0
click at [1045, 371] on div at bounding box center [1320, 401] width 496 height 739
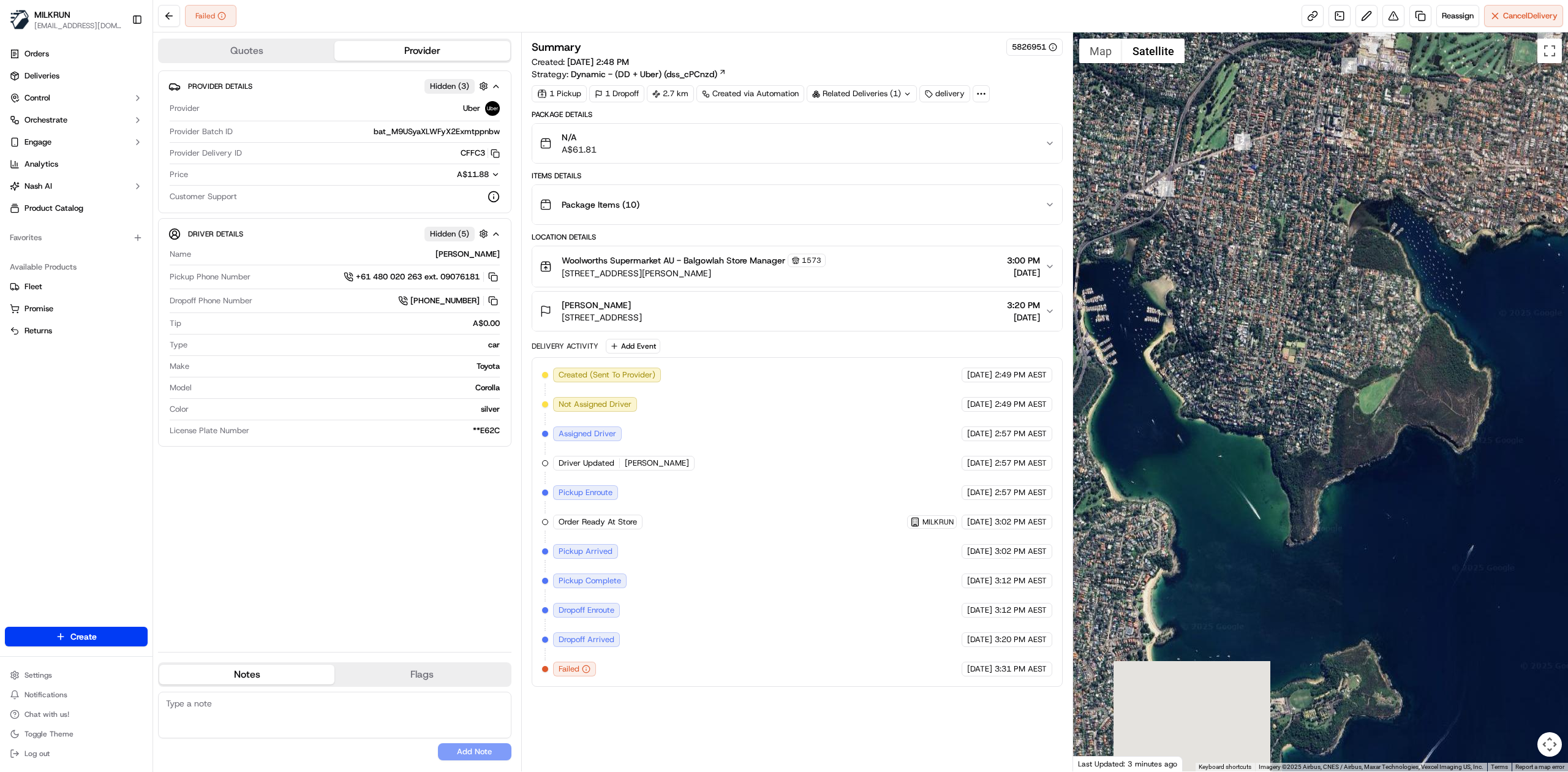
drag, startPoint x: 1424, startPoint y: 484, endPoint x: 1395, endPoint y: 202, distance: 283.5
click at [1045, 202] on div at bounding box center [1320, 401] width 496 height 739
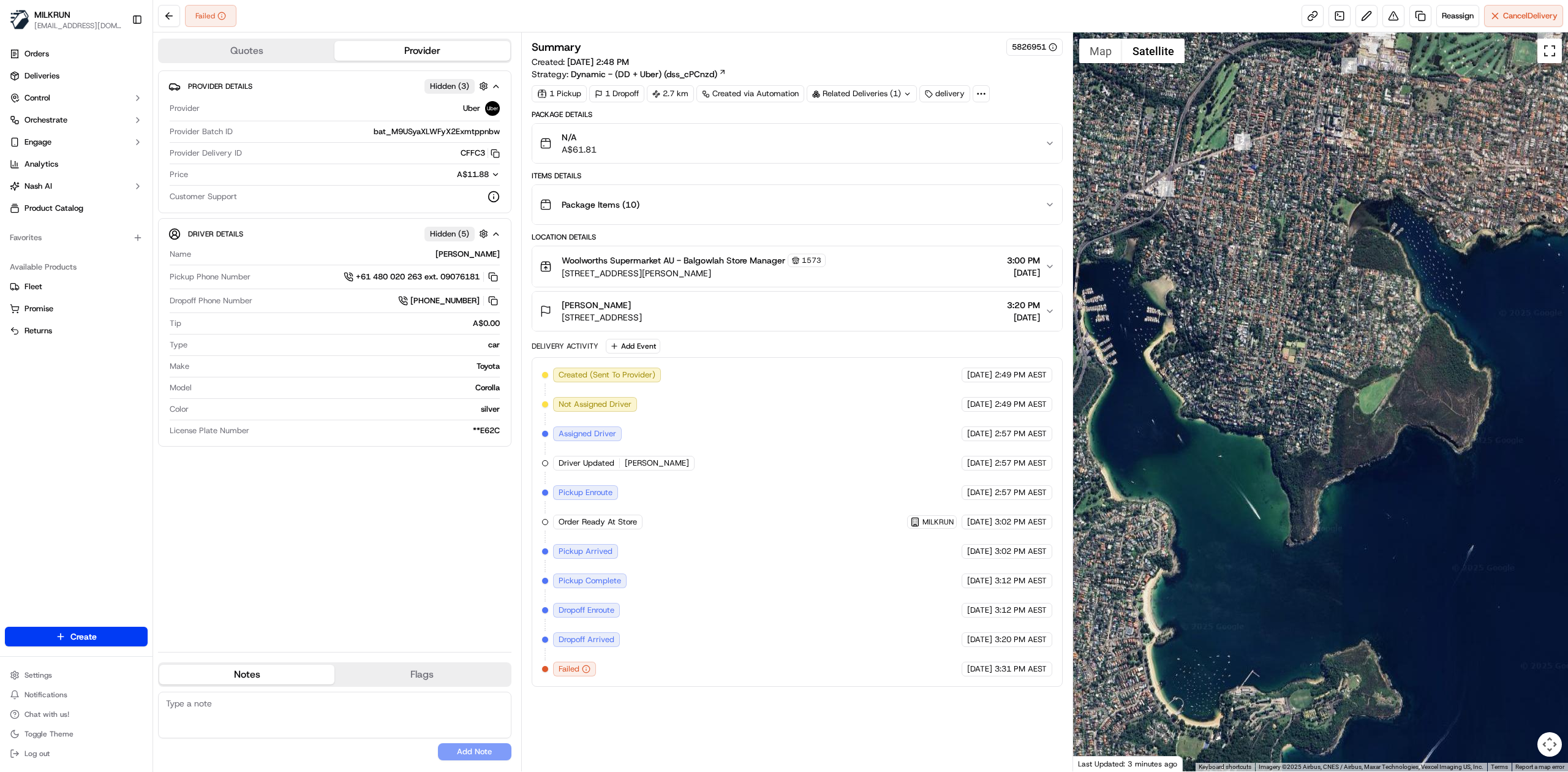
click at [1045, 57] on button "Toggle fullscreen view" at bounding box center [1550, 51] width 24 height 24
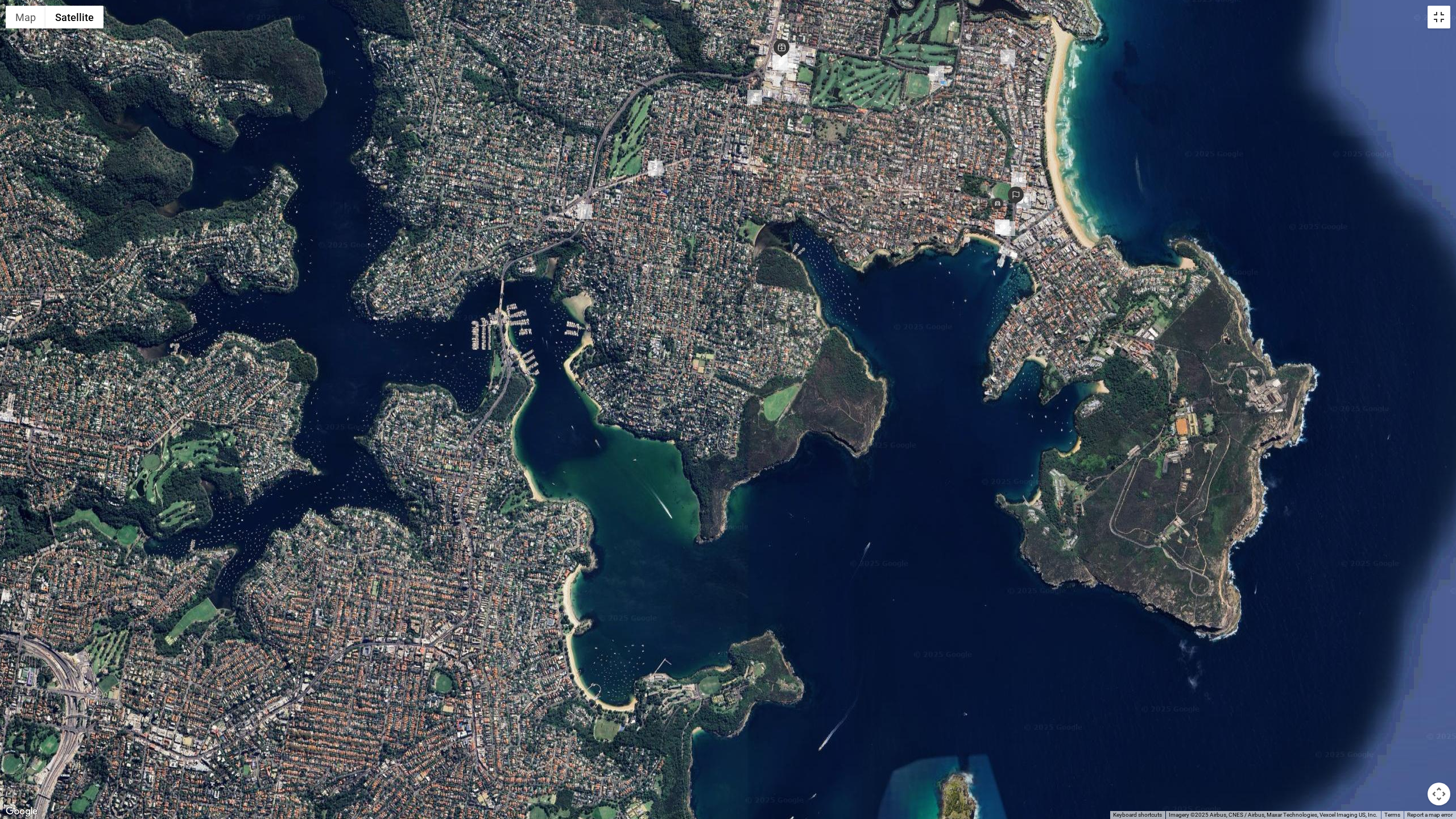
click at [971, 24] on button "Toggle fullscreen view" at bounding box center [1439, 16] width 23 height 23
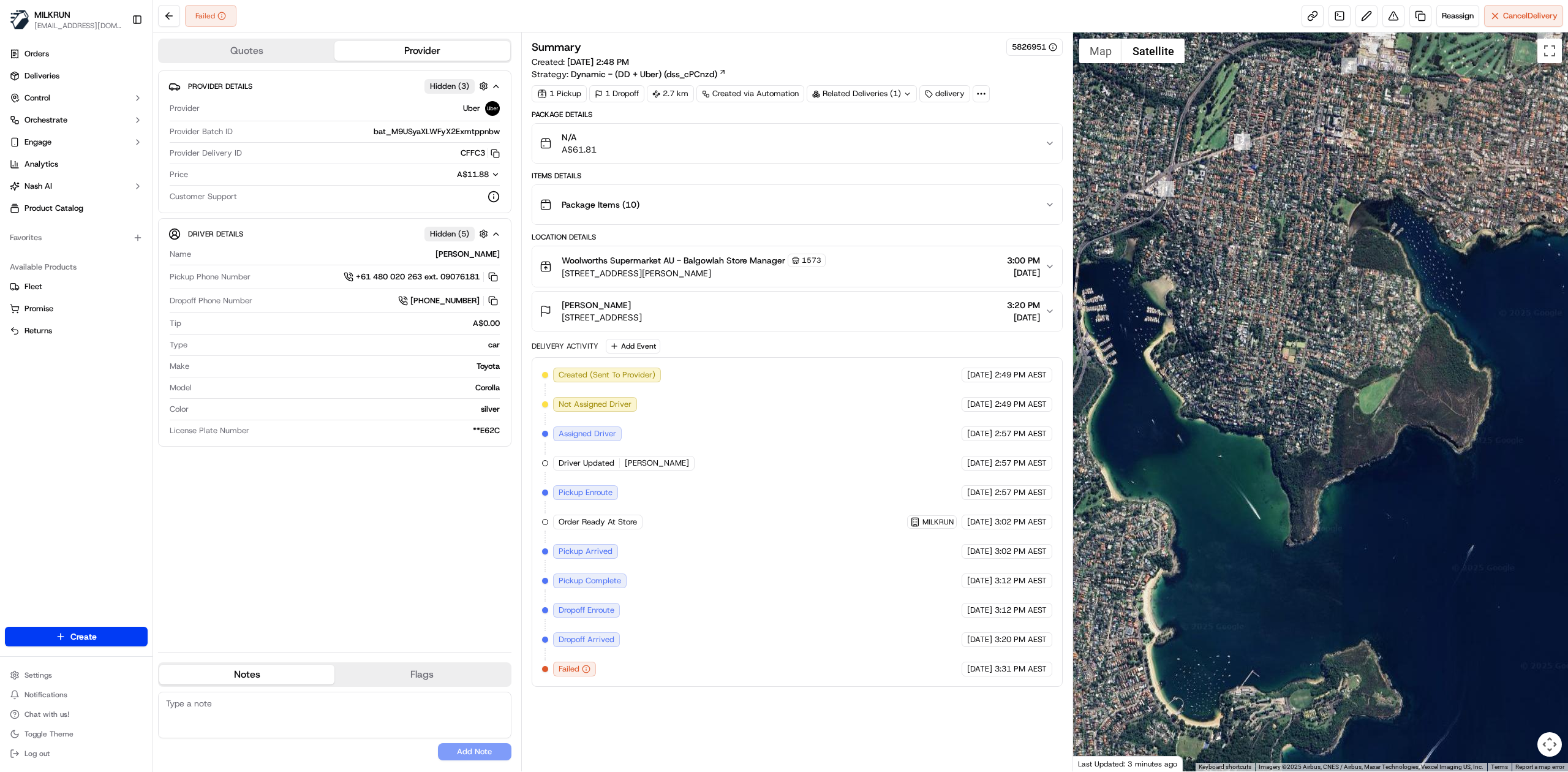
click at [345, 478] on div "Provider Details Hidden ( 3 ) Provider Uber Provider Batch ID bat_M9USyaXLWFyX2…" at bounding box center [335, 356] width 353 height 572
